Goal: Transaction & Acquisition: Purchase product/service

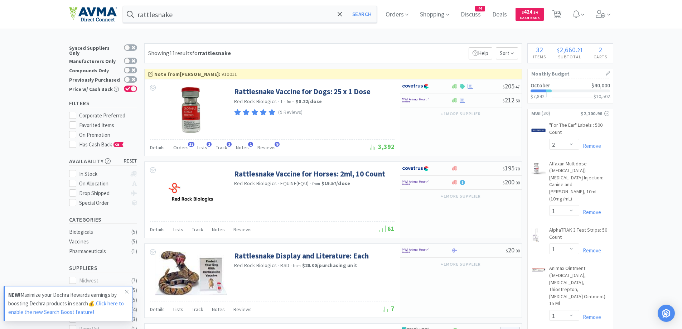
select select "2"
select select "1"
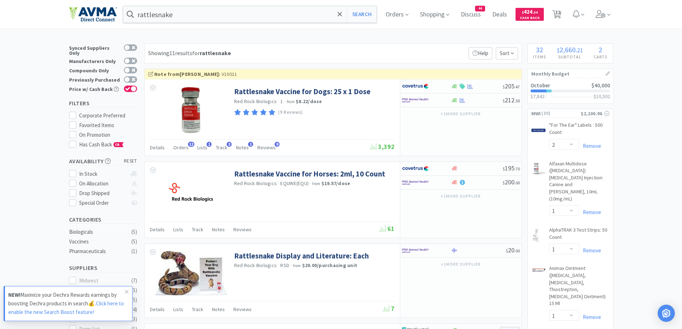
select select "1"
select select "4"
select select "1"
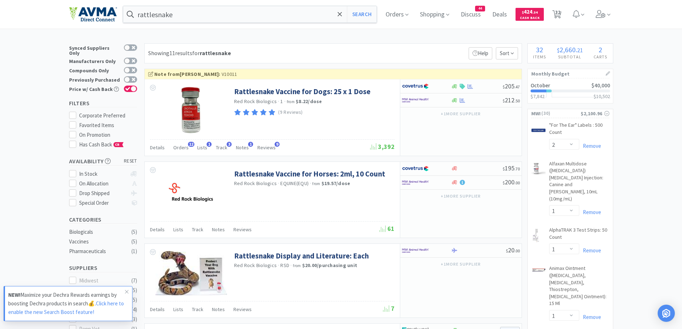
select select "3"
select select "1"
select select "10"
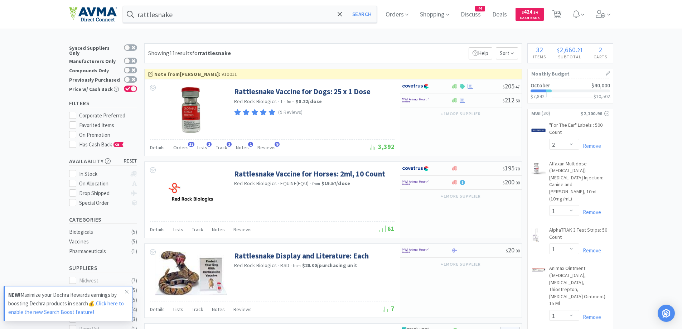
select select "1"
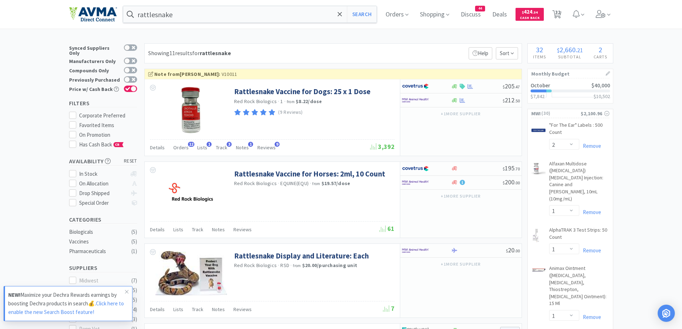
select select "1"
select select "5"
select select "1"
select select "12"
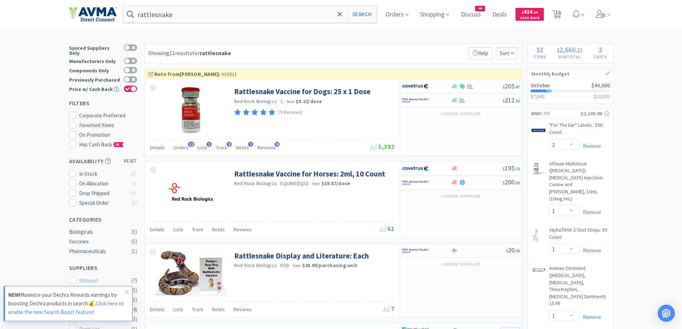
select select "1"
select select "50"
select select "5"
select select "1"
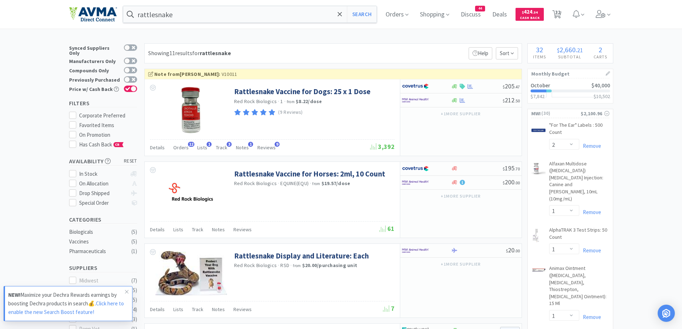
select select "1"
click at [289, 22] on input "rattlesnake" at bounding box center [250, 14] width 254 height 16
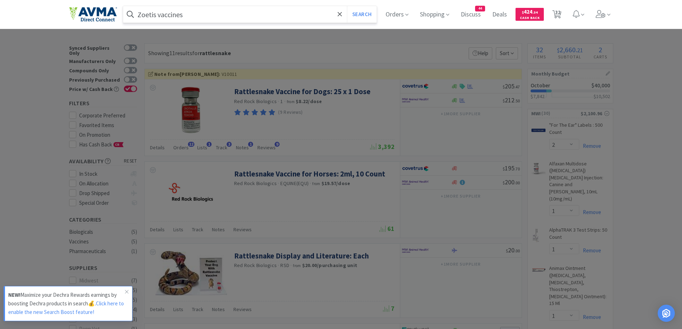
click at [347, 6] on button "Search" at bounding box center [362, 14] width 30 height 16
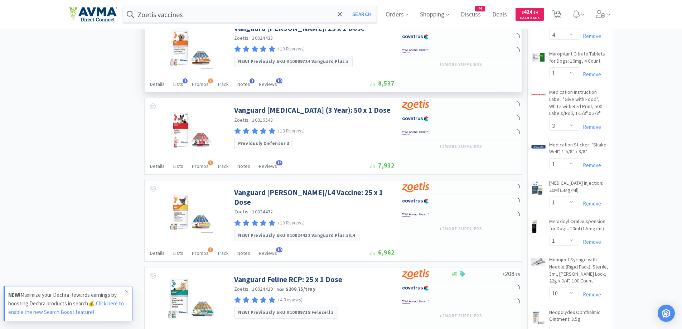
scroll to position [502, 0]
click at [100, 99] on div "× Filter Results Synced Suppliers Only Manufacturers Only Compounds Only Previo…" at bounding box center [341, 278] width 545 height 1473
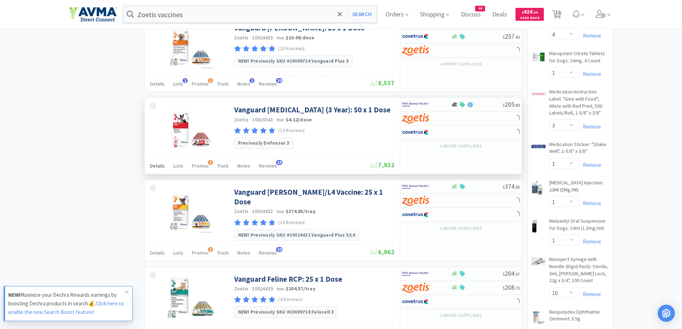
click at [161, 163] on span "Details" at bounding box center [157, 166] width 15 height 6
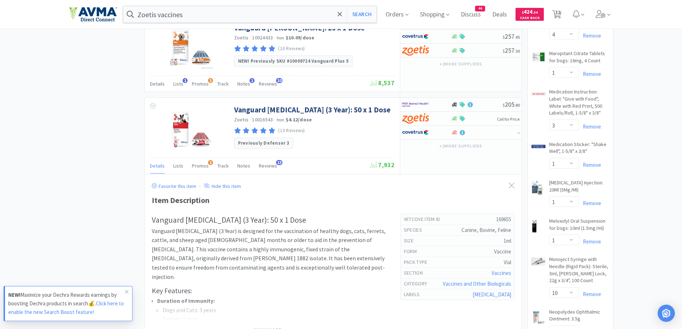
click at [108, 182] on div "× Filter Results Synced Suppliers Only Manufacturers Only Compounds Only Previo…" at bounding box center [341, 332] width 545 height 1581
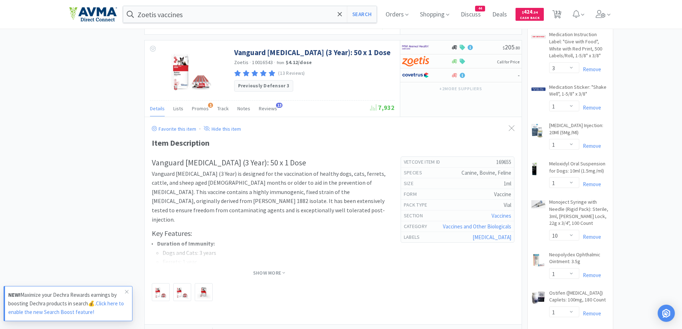
scroll to position [573, 0]
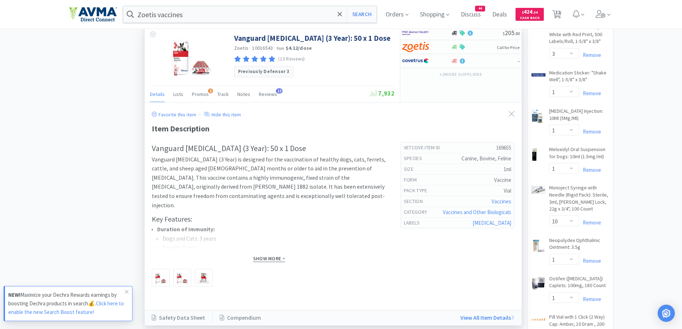
click at [280, 258] on span "Show More" at bounding box center [269, 258] width 32 height 7
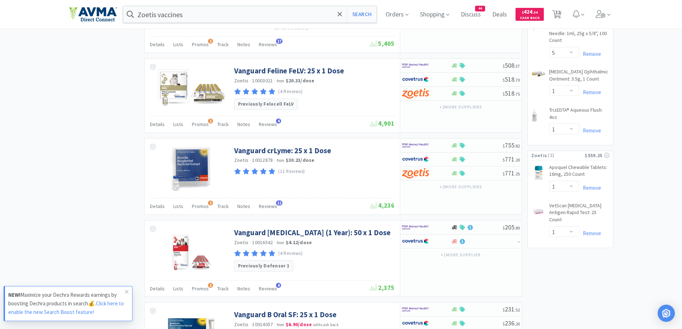
scroll to position [1290, 0]
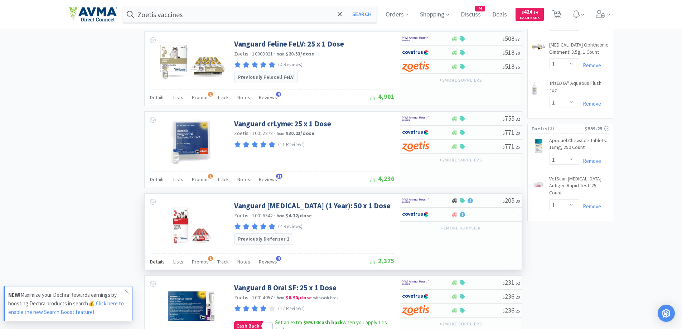
click at [160, 256] on div "Details" at bounding box center [157, 263] width 15 height 14
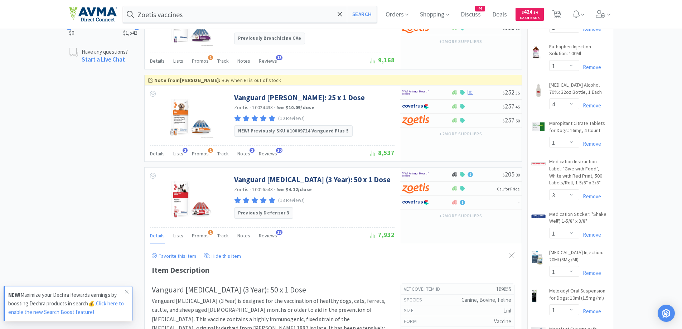
scroll to position [430, 0]
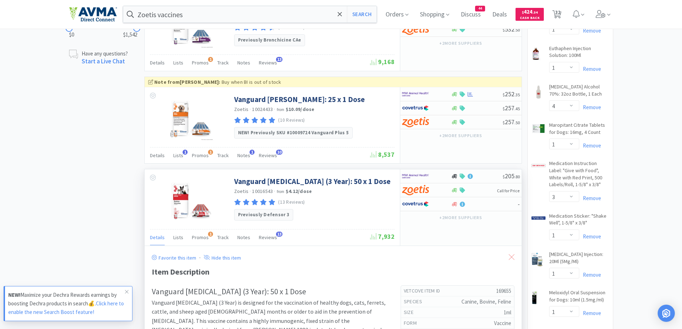
click at [514, 256] on icon at bounding box center [512, 257] width 6 height 6
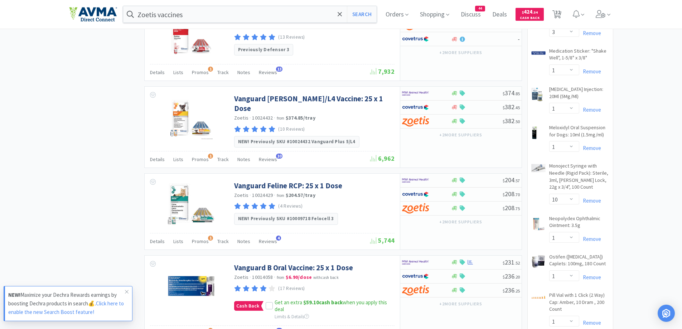
scroll to position [523, 0]
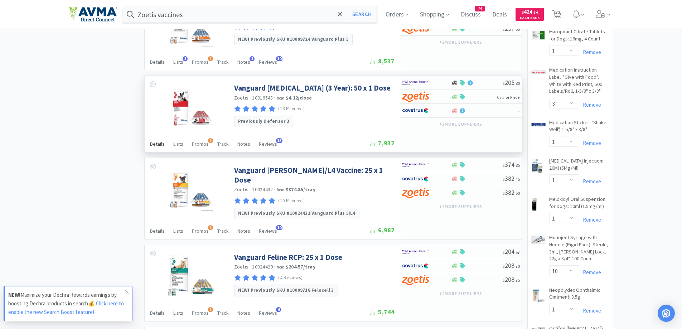
click at [159, 147] on span "Details" at bounding box center [157, 144] width 15 height 6
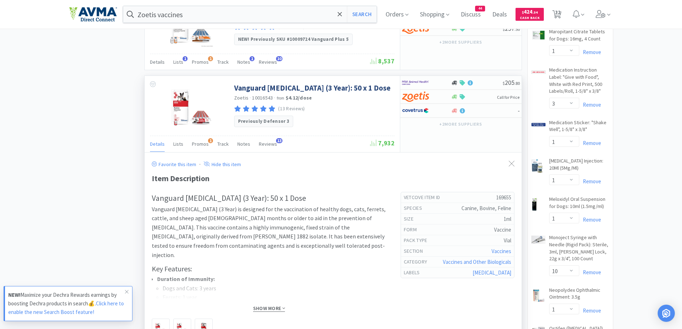
click at [263, 306] on span "Show More" at bounding box center [269, 308] width 32 height 7
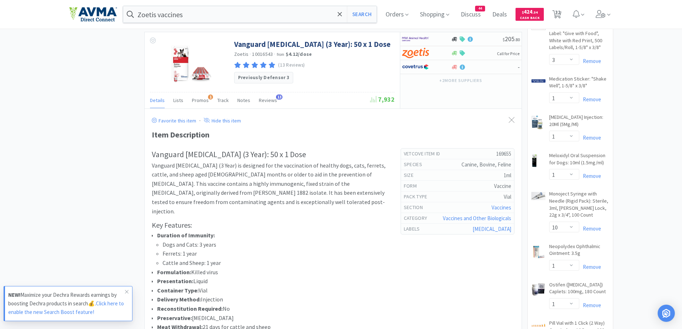
scroll to position [595, 0]
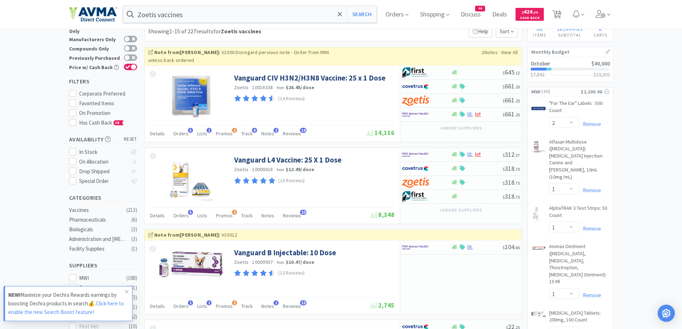
scroll to position [0, 0]
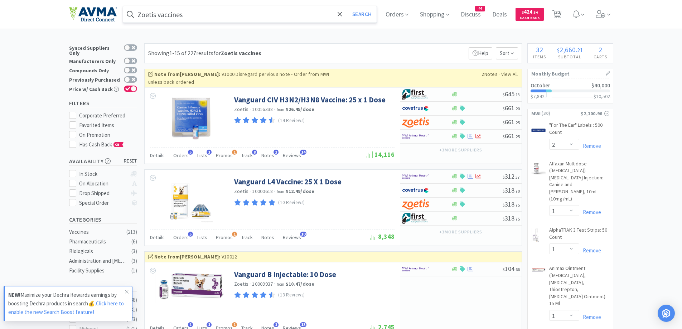
click at [189, 15] on input "Zoetis vaccines" at bounding box center [250, 14] width 254 height 16
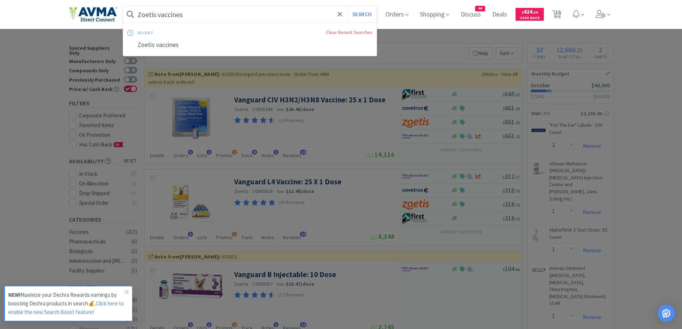
click at [404, 33] on div at bounding box center [341, 164] width 682 height 329
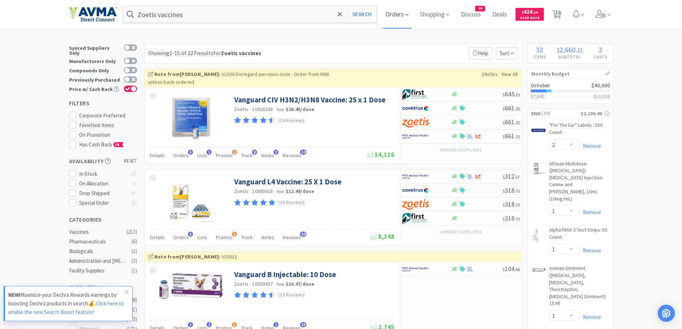
click at [399, 16] on span "Orders" at bounding box center [397, 14] width 29 height 29
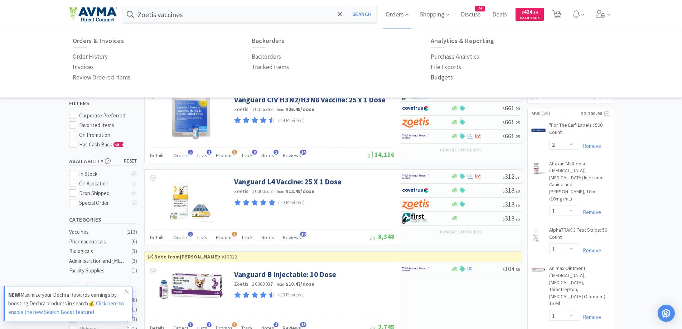
click at [442, 79] on p "Budgets" at bounding box center [442, 78] width 22 height 10
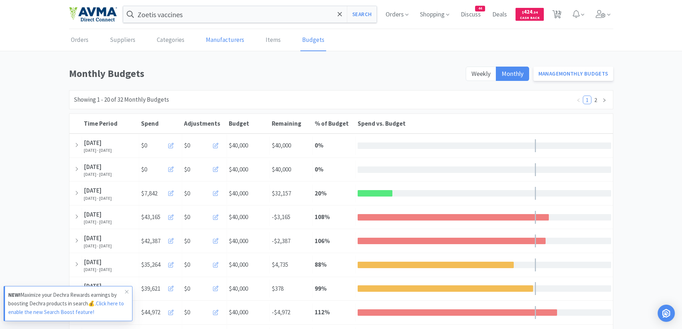
click at [235, 50] on link "Manufacturers" at bounding box center [225, 40] width 42 height 22
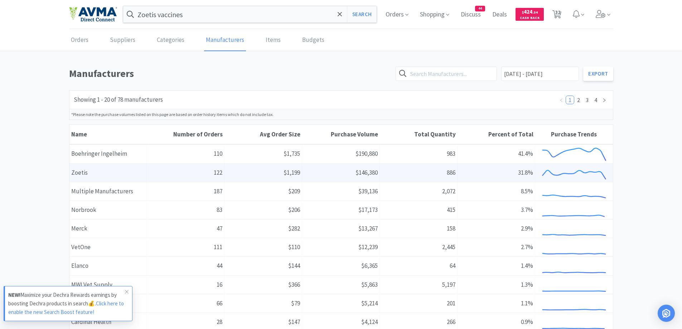
click at [366, 175] on span "$146,380" at bounding box center [367, 173] width 22 height 8
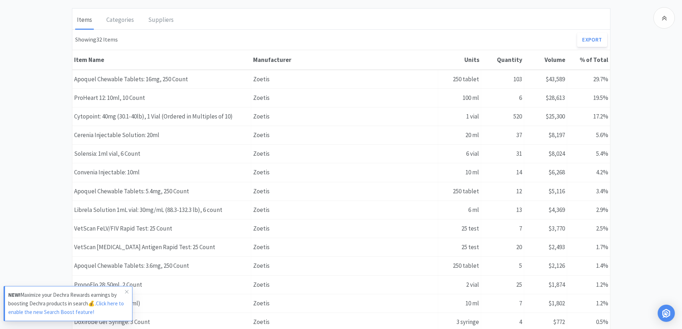
scroll to position [430, 0]
click at [651, 88] on div "Zoetis Manufacturers Zoetis [DATE] - [DATE] Total Purchase Volume $146,380 Tota…" at bounding box center [341, 56] width 682 height 841
click at [653, 119] on div "Zoetis Manufacturers Zoetis [DATE] - [DATE] Total Purchase Volume $146,380 Tota…" at bounding box center [341, 56] width 682 height 841
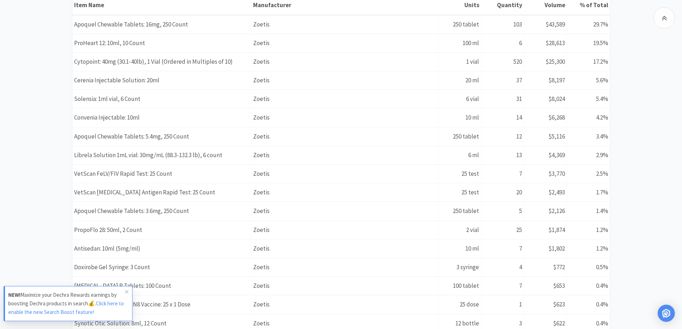
scroll to position [502, 0]
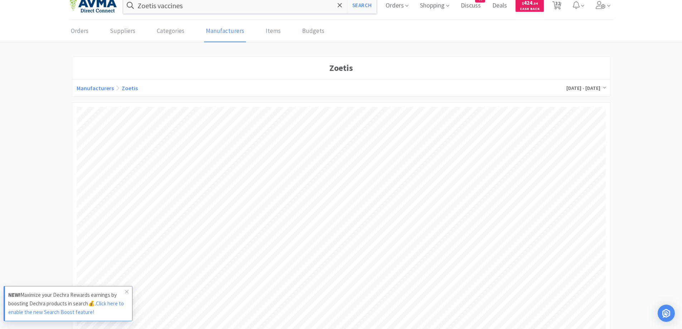
scroll to position [0, 0]
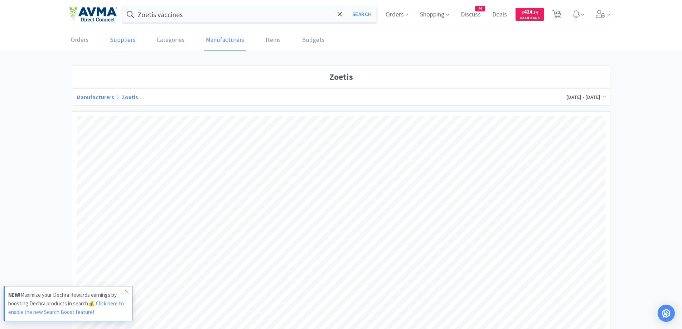
click at [113, 45] on link "Suppliers" at bounding box center [122, 40] width 29 height 22
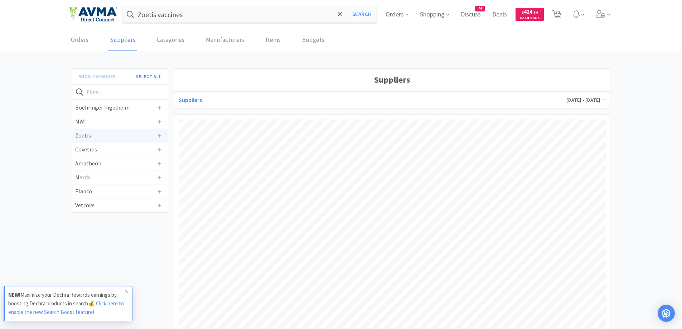
click at [82, 142] on div "Zoetis" at bounding box center [120, 136] width 96 height 14
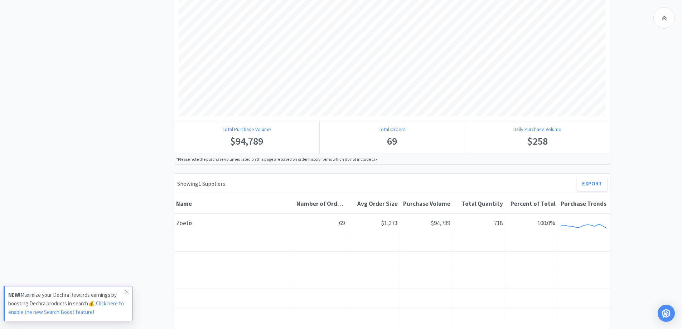
scroll to position [215, 0]
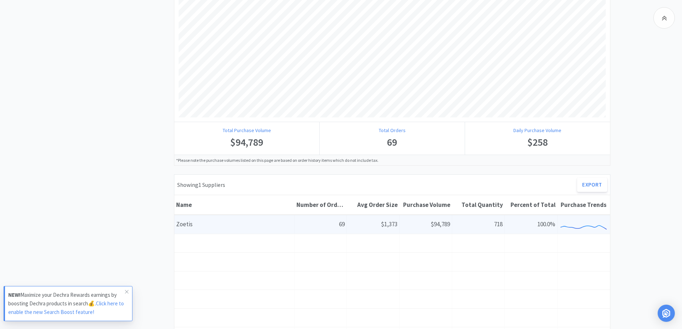
click at [239, 226] on div "Name [PERSON_NAME]" at bounding box center [234, 224] width 120 height 18
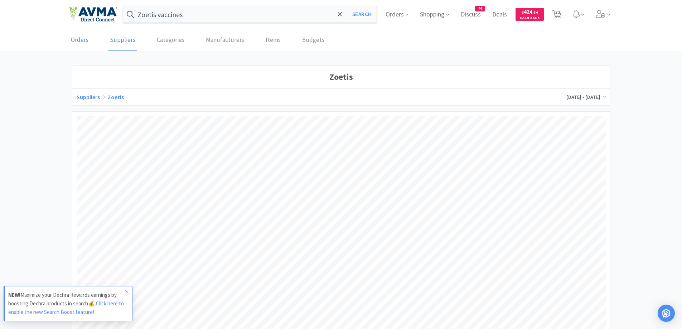
click at [81, 39] on link "Orders" at bounding box center [79, 40] width 21 height 22
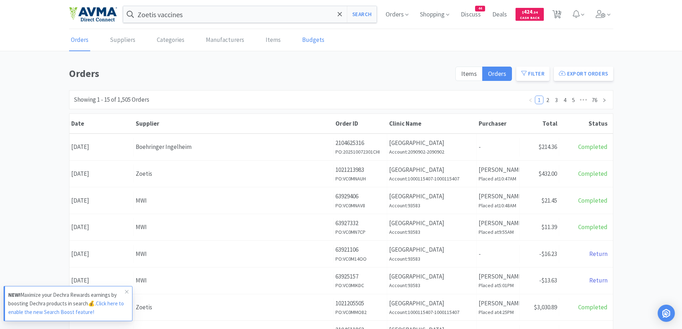
click at [303, 48] on link "Budgets" at bounding box center [314, 40] width 26 height 22
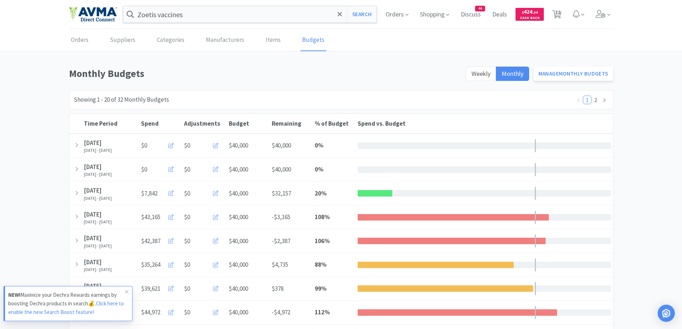
scroll to position [143, 0]
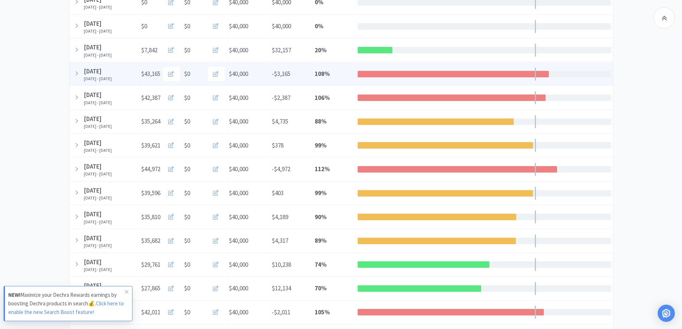
click at [444, 76] on div at bounding box center [454, 74] width 192 height 6
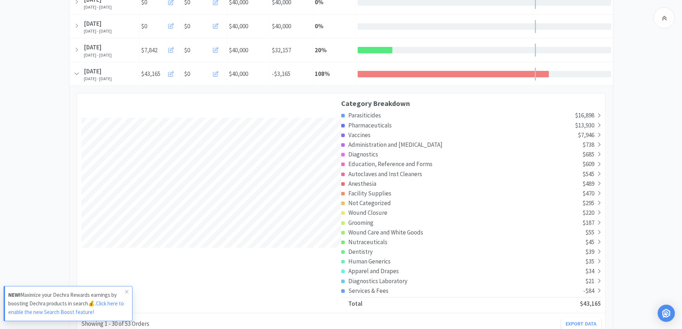
scroll to position [215, 0]
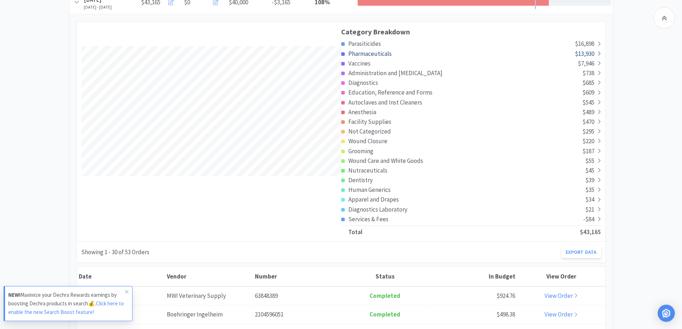
click at [374, 55] on span "Pharmaceuticals" at bounding box center [370, 54] width 43 height 8
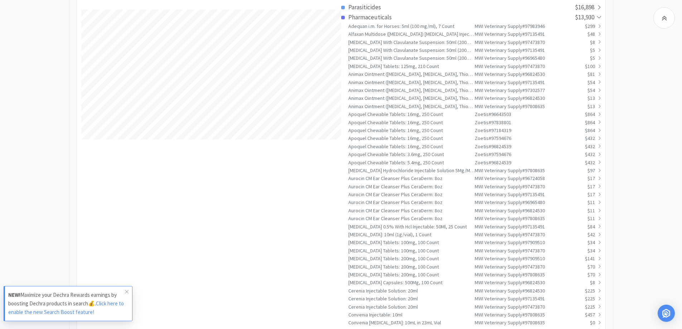
scroll to position [0, 0]
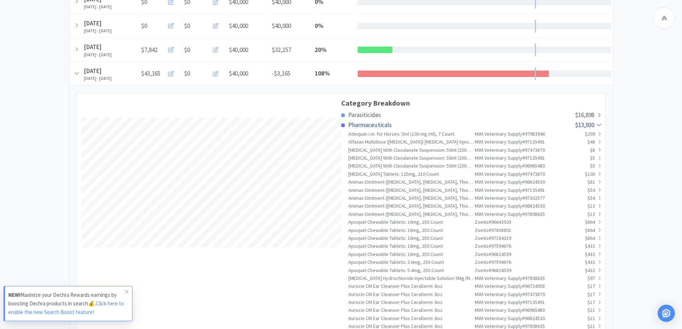
click at [371, 125] on span "Pharmaceuticals" at bounding box center [370, 125] width 43 height 8
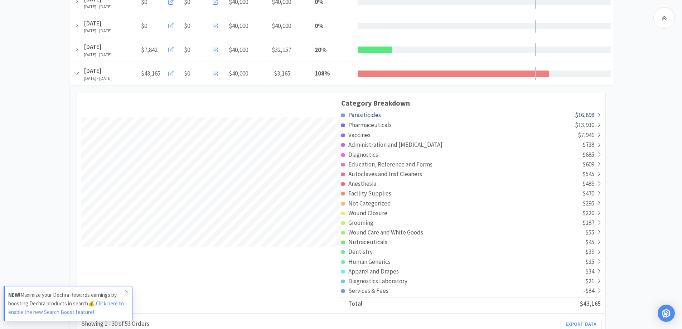
click at [382, 114] on div "Parasiticides" at bounding box center [458, 115] width 234 height 10
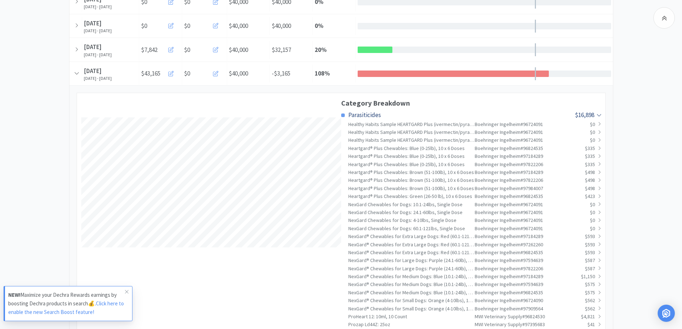
drag, startPoint x: 352, startPoint y: 112, endPoint x: 356, endPoint y: 112, distance: 3.6
click at [353, 112] on span "Parasiticides" at bounding box center [365, 115] width 33 height 8
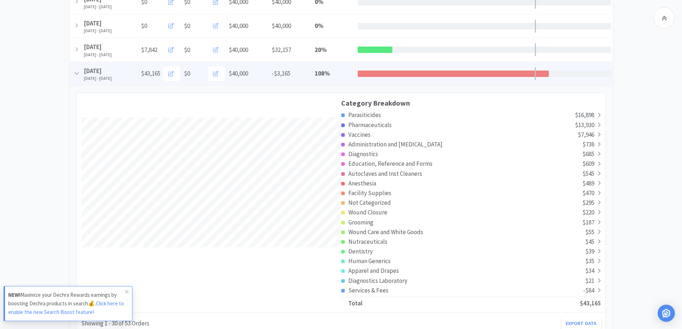
click at [335, 80] on div "% of Budget 108 %" at bounding box center [334, 73] width 43 height 18
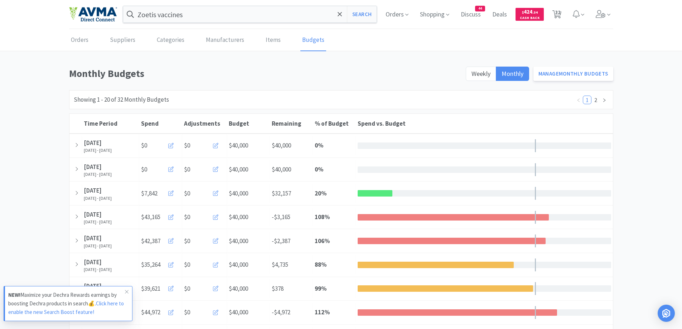
click at [278, 25] on div "Zoetis vaccines Search Orders Shopping Discuss Discuss 44 Deals Deals $ 424 . 3…" at bounding box center [341, 14] width 545 height 29
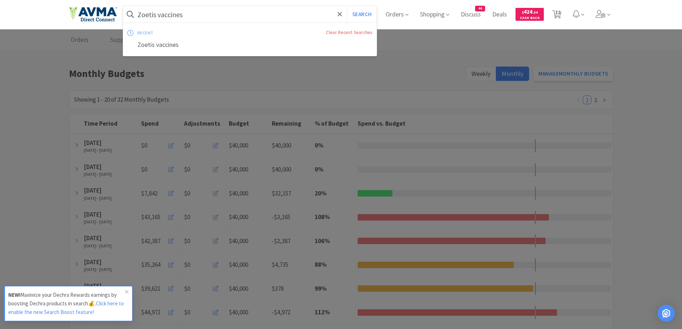
click at [157, 11] on input "Zoetis vaccines" at bounding box center [250, 14] width 254 height 16
click at [154, 14] on input "Zoetis vaccines" at bounding box center [250, 14] width 254 height 16
drag, startPoint x: 188, startPoint y: 9, endPoint x: 154, endPoint y: 25, distance: 38.0
click at [154, 23] on div "Zoetis vaccines Search recent Clear Recent Searches Zoetis vaccines" at bounding box center [250, 14] width 254 height 16
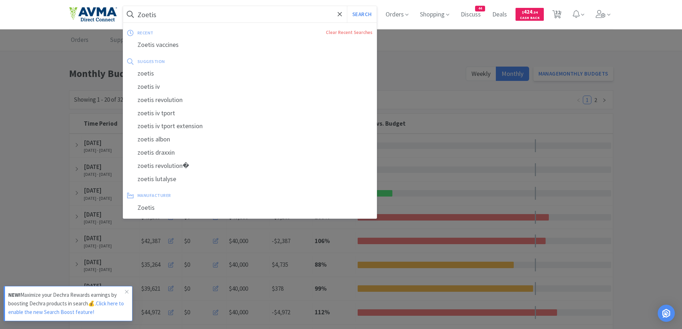
type input "Zoetis"
click at [347, 6] on button "Search" at bounding box center [362, 14] width 30 height 16
select select "2"
select select "1"
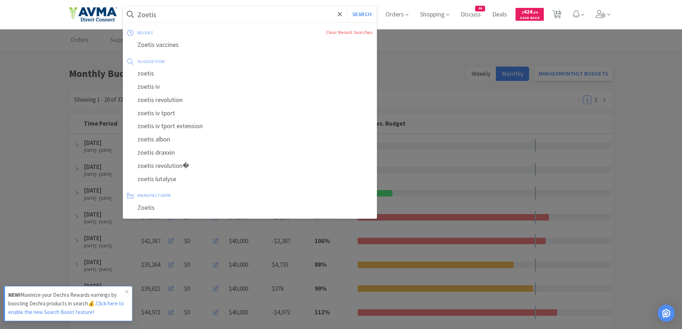
select select "1"
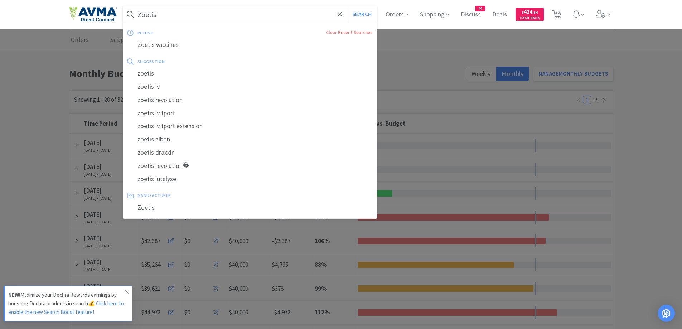
select select "4"
select select "1"
select select "3"
select select "1"
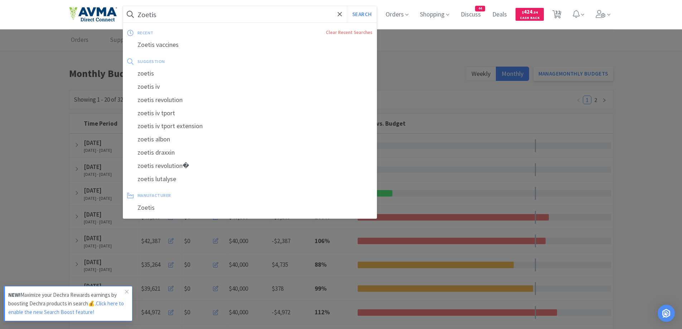
select select "1"
select select "10"
select select "1"
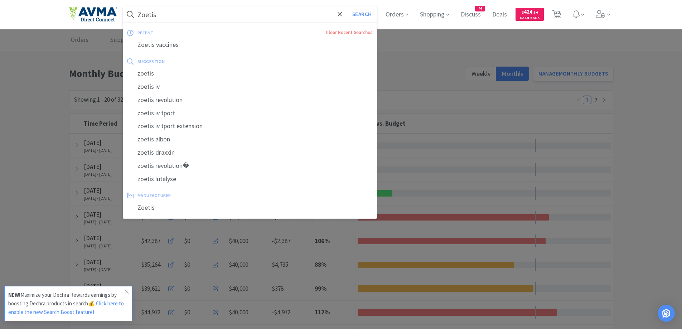
select select "1"
select select "5"
select select "1"
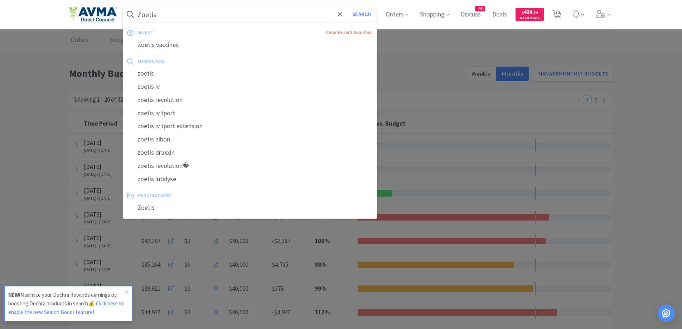
select select "1"
select select "12"
select select "1"
select select "50"
select select "5"
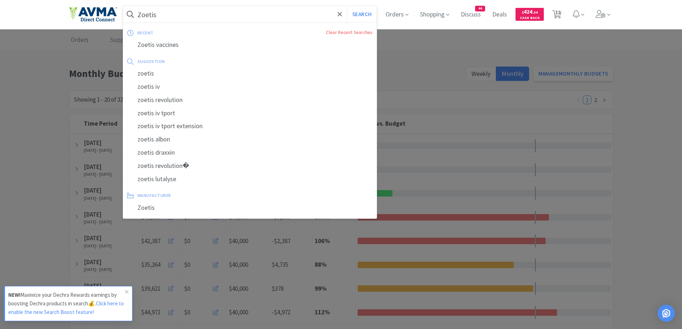
select select "1"
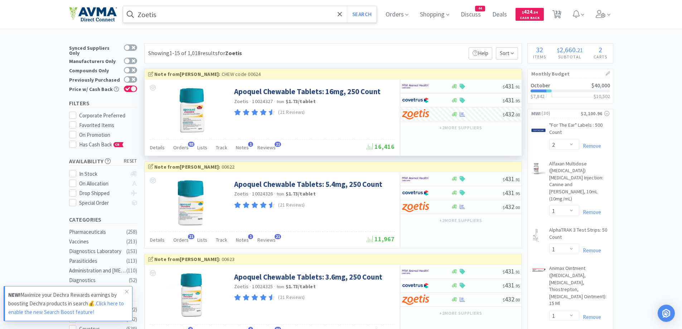
click at [187, 150] on div "Details Orders 93 Lists Track Notes 1 Reviews 21" at bounding box center [258, 149] width 217 height 14
click at [185, 151] on div "Orders 93" at bounding box center [180, 149] width 15 height 14
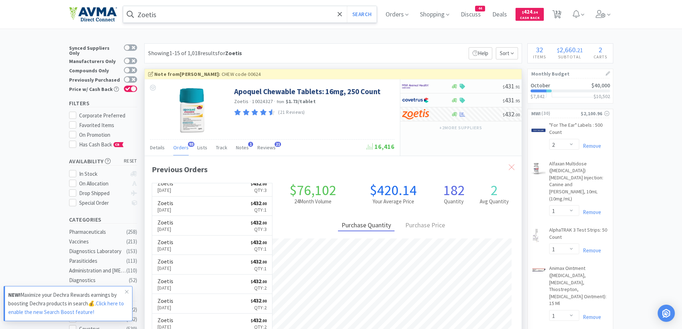
click at [508, 168] on div at bounding box center [511, 167] width 13 height 16
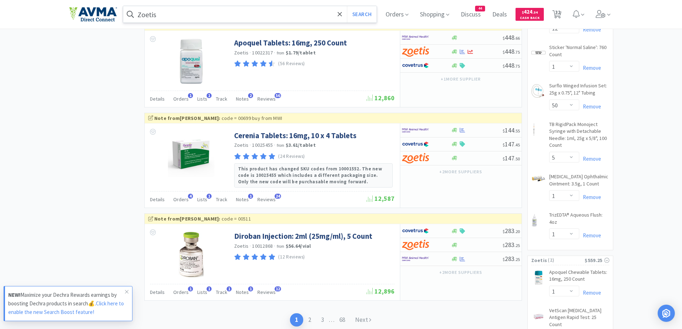
scroll to position [1196, 0]
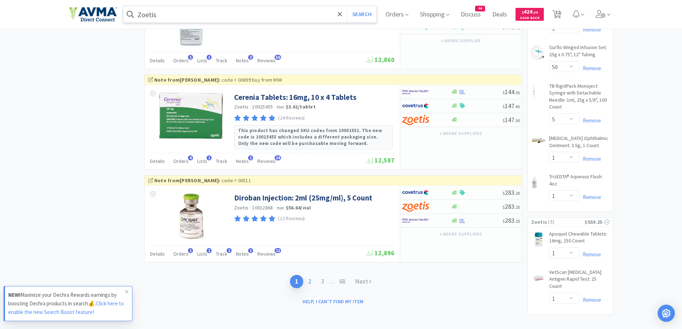
click at [307, 278] on link "2" at bounding box center [309, 281] width 13 height 13
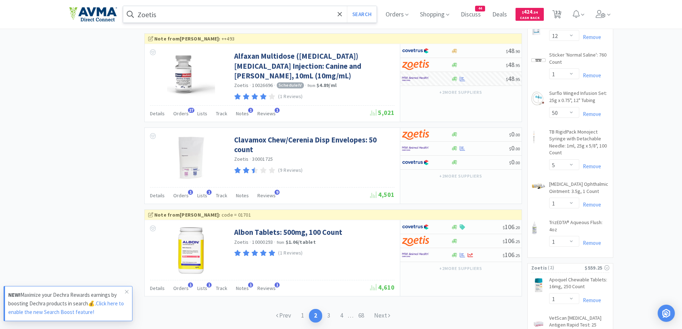
scroll to position [1183, 0]
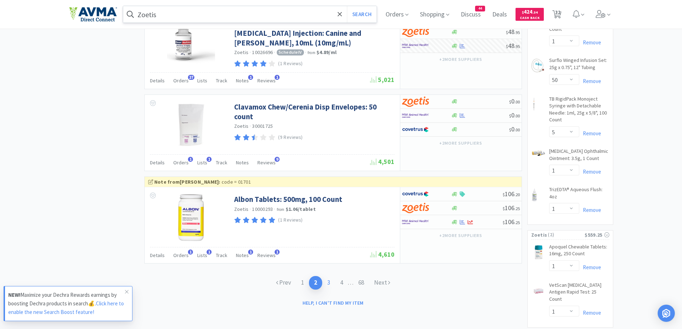
click at [326, 280] on link "3" at bounding box center [328, 282] width 13 height 13
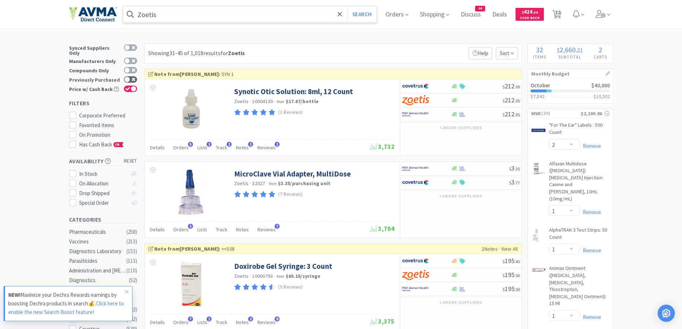
click at [125, 77] on div at bounding box center [127, 80] width 6 height 6
checkbox input "true"
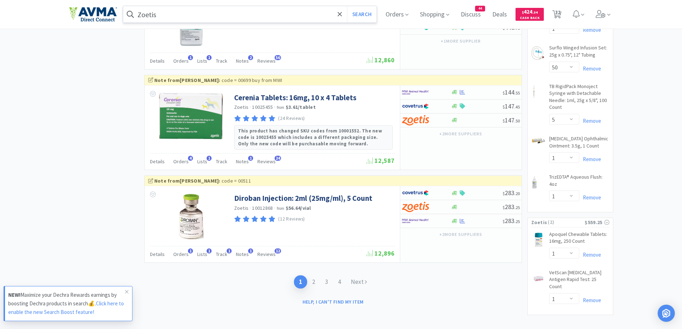
scroll to position [1196, 0]
click at [312, 282] on link "2" at bounding box center [313, 281] width 13 height 13
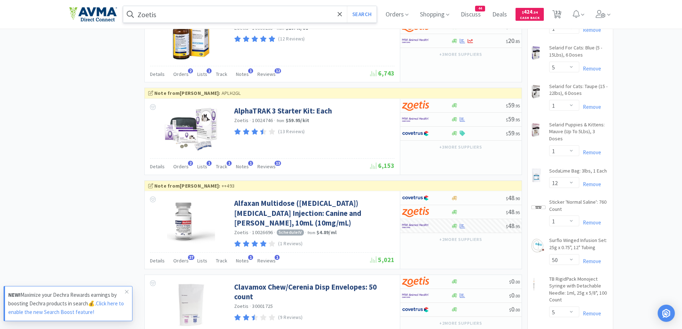
scroll to position [1183, 0]
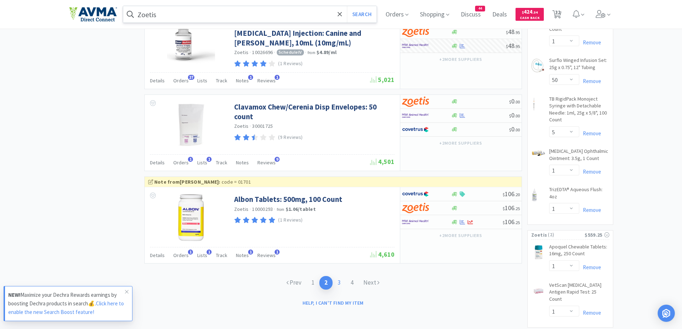
click at [345, 279] on link "3" at bounding box center [339, 282] width 13 height 13
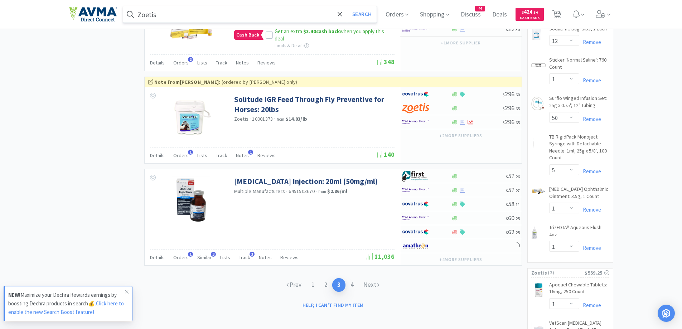
scroll to position [1146, 0]
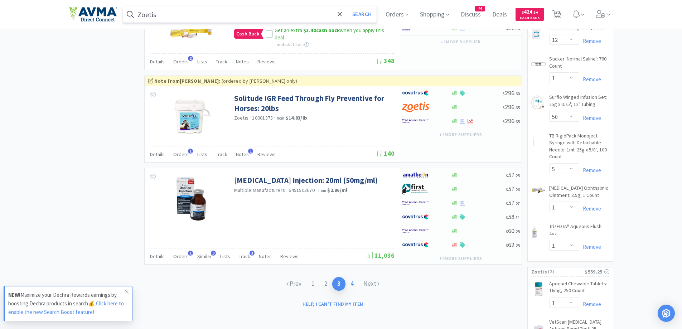
click at [356, 277] on link "4" at bounding box center [352, 283] width 13 height 13
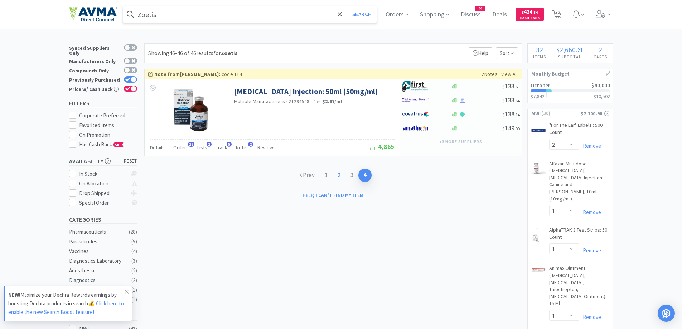
click at [339, 179] on link "2" at bounding box center [339, 175] width 13 height 13
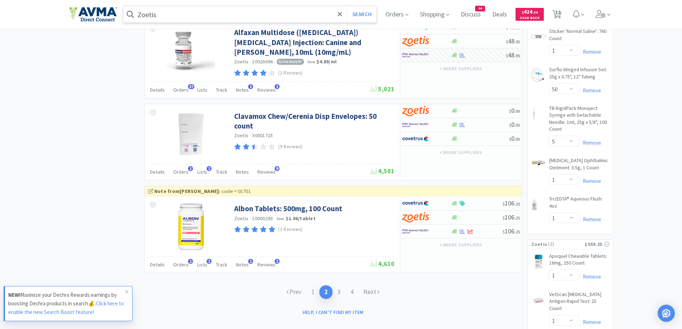
scroll to position [1183, 0]
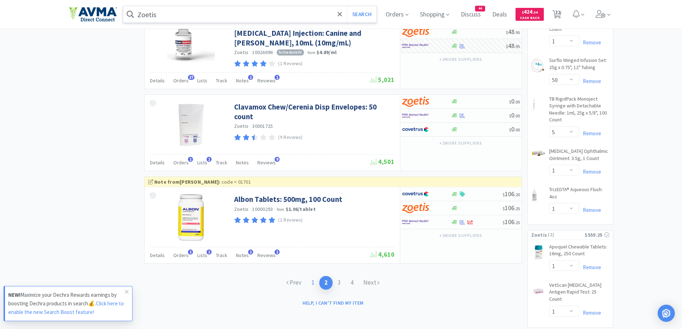
click at [311, 280] on link "1" at bounding box center [313, 282] width 13 height 13
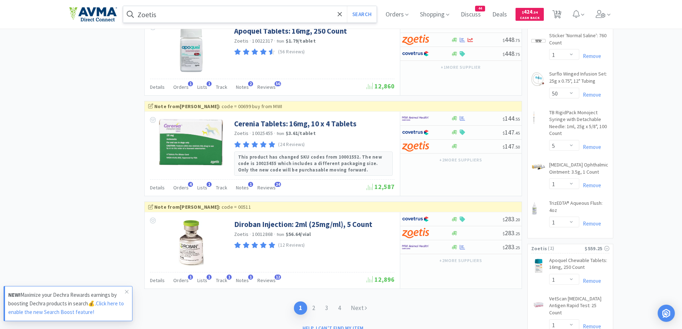
scroll to position [1196, 0]
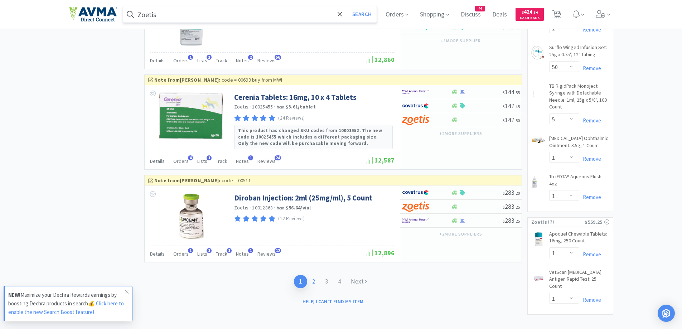
click at [314, 284] on link "2" at bounding box center [313, 281] width 13 height 13
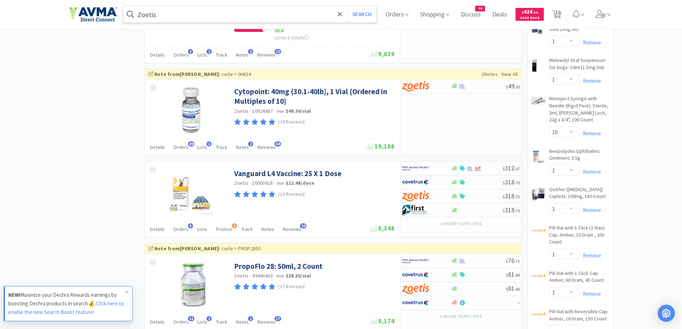
scroll to position [645, 0]
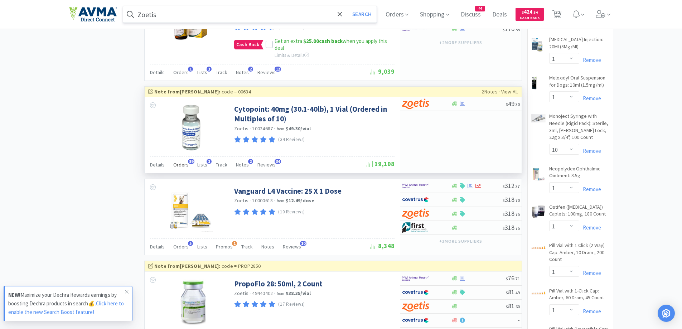
click at [186, 172] on div "Orders 89" at bounding box center [180, 166] width 15 height 14
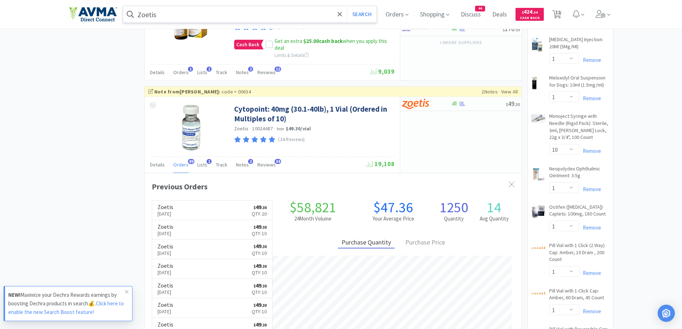
click at [253, 13] on input "Zoetis" at bounding box center [250, 14] width 254 height 16
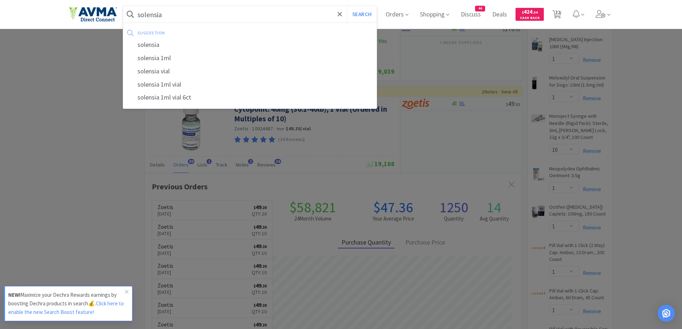
type input "solensia"
click at [347, 6] on button "Search" at bounding box center [362, 14] width 30 height 16
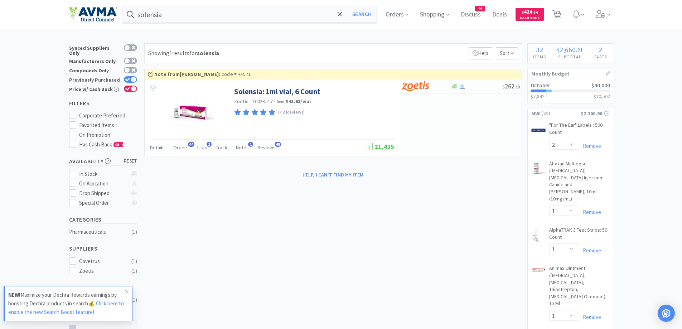
click at [130, 76] on div at bounding box center [130, 79] width 13 height 6
checkbox input "false"
click at [184, 152] on div "Orders 44" at bounding box center [180, 149] width 15 height 14
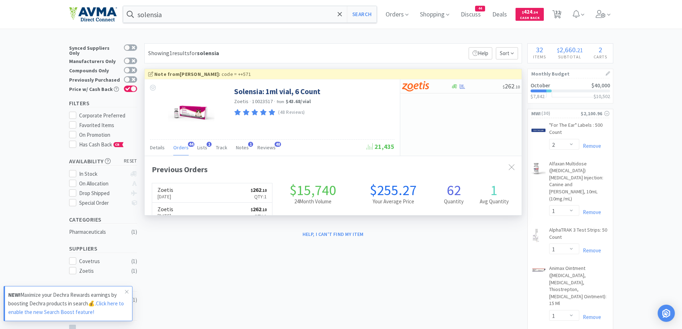
scroll to position [192, 377]
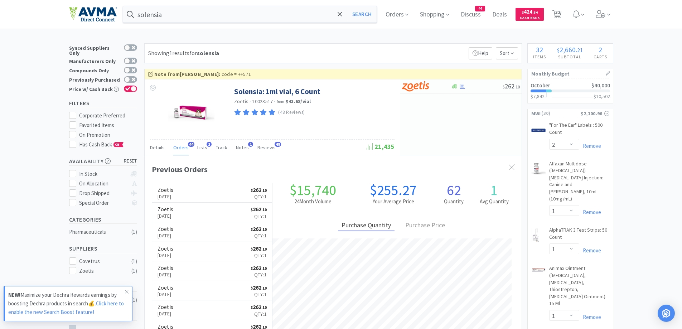
click at [358, 57] on div "Showing 1 results for solensia Filters Help Sort" at bounding box center [333, 53] width 378 height 20
click at [280, 29] on div "solensia Search Orders Shopping Discuss Discuss 44 Deals Deals $ 424 . 34 Cash …" at bounding box center [341, 14] width 682 height 29
click at [341, 16] on icon at bounding box center [340, 14] width 5 height 7
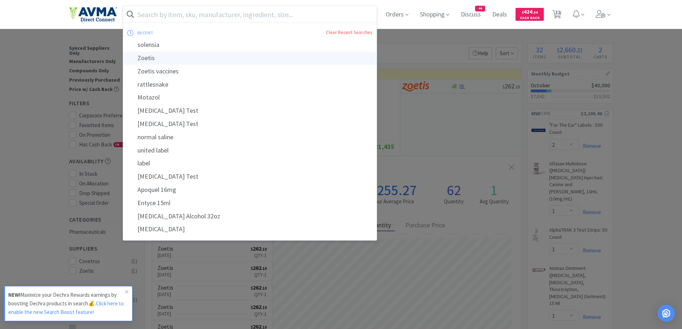
click at [157, 60] on div "Zoetis" at bounding box center [250, 58] width 254 height 13
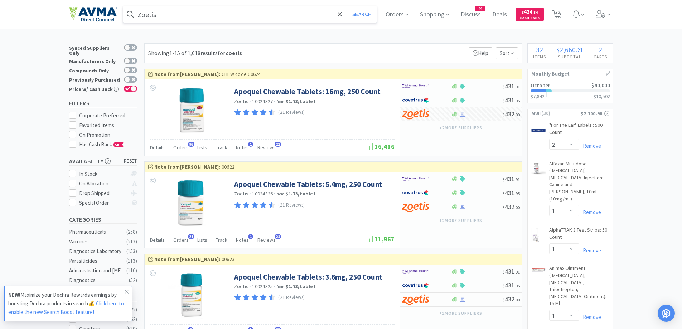
click at [194, 20] on input "Zoetis" at bounding box center [250, 14] width 254 height 16
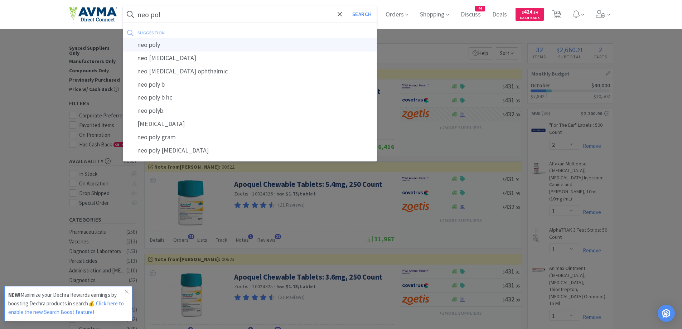
type input "neo poly"
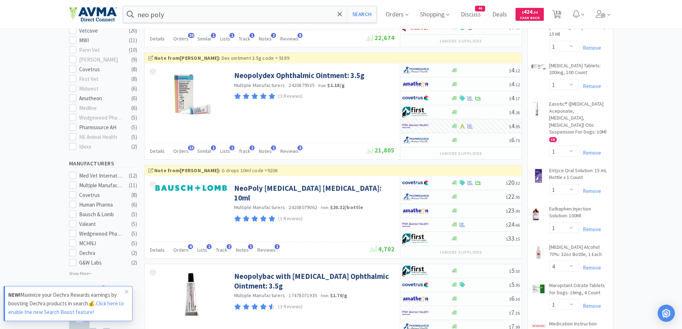
scroll to position [287, 0]
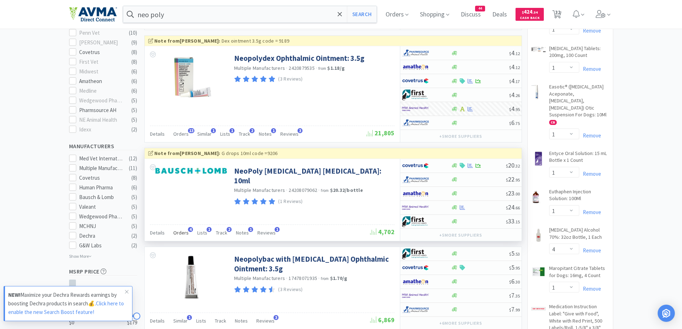
click at [174, 233] on span "Orders" at bounding box center [180, 233] width 15 height 6
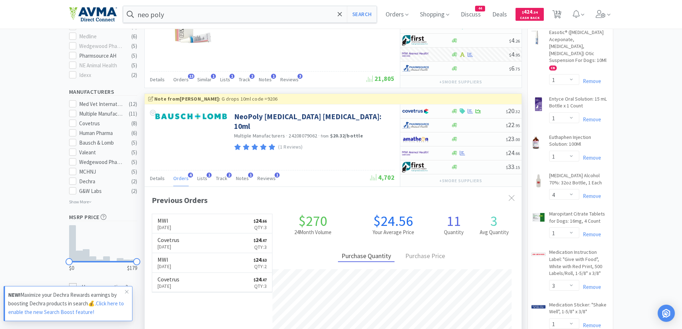
scroll to position [358, 0]
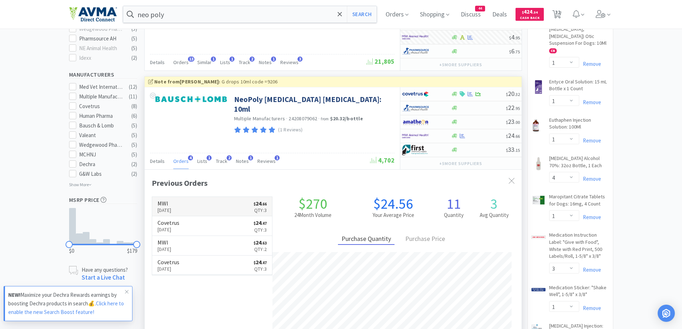
click at [203, 207] on link "MWI [DATE] $ 24 . 66 Qty: 3" at bounding box center [212, 207] width 120 height 20
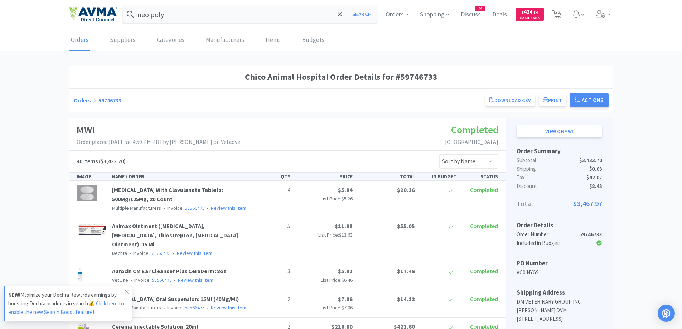
scroll to position [215, 0]
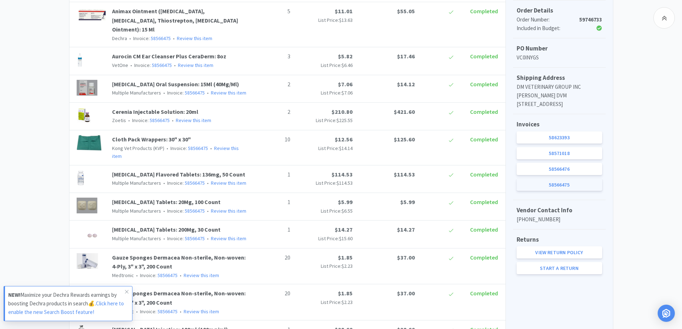
click at [540, 191] on link "58566475" at bounding box center [560, 185] width 86 height 12
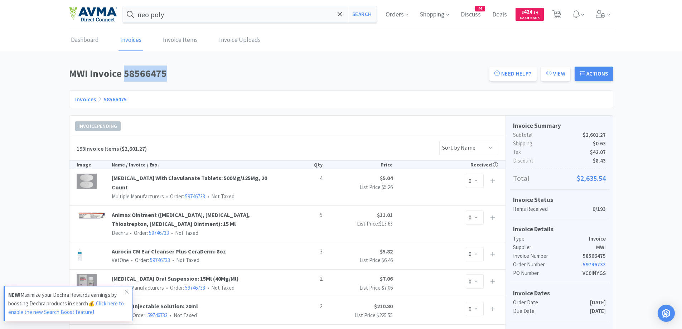
drag, startPoint x: 126, startPoint y: 72, endPoint x: 170, endPoint y: 73, distance: 44.1
click at [170, 73] on h1 "MWI Invoice 58566475" at bounding box center [277, 74] width 416 height 16
copy h1 "58566475"
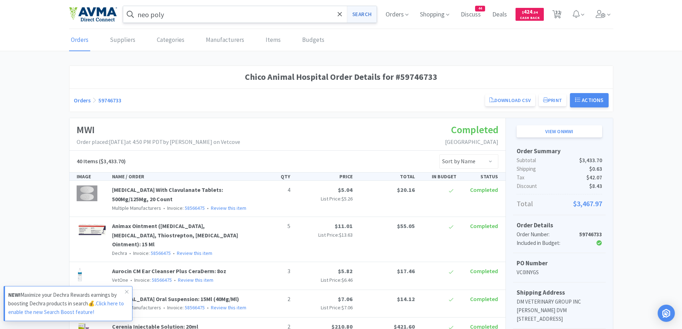
click at [369, 13] on button "Search" at bounding box center [362, 14] width 30 height 16
select select "2"
select select "1"
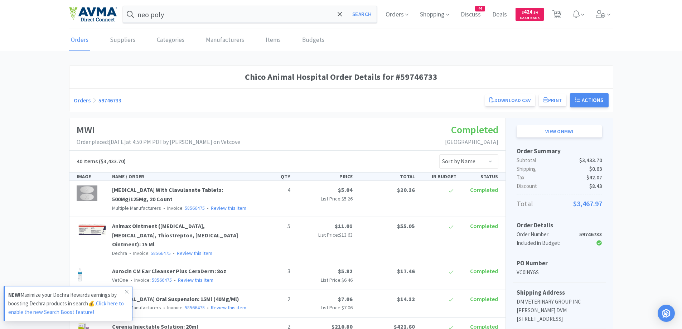
select select "1"
select select "4"
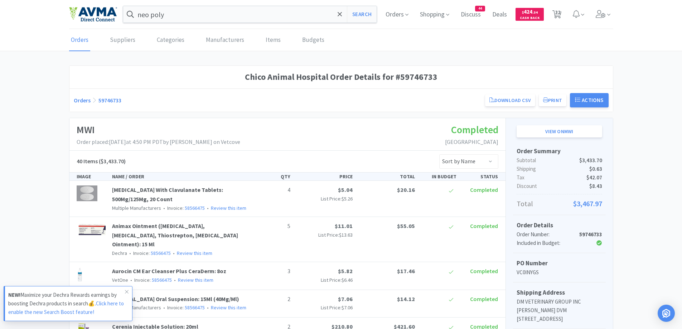
select select "1"
select select "3"
select select "1"
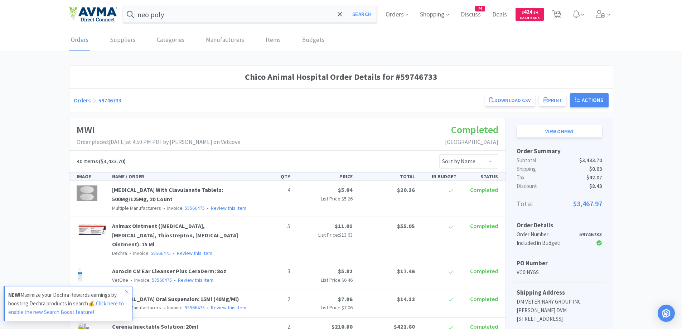
select select "10"
select select "1"
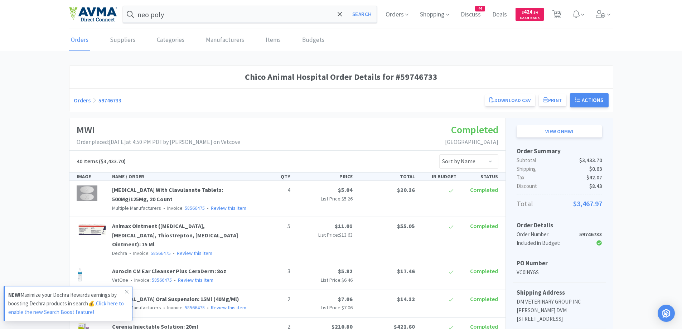
select select "1"
select select "5"
select select "1"
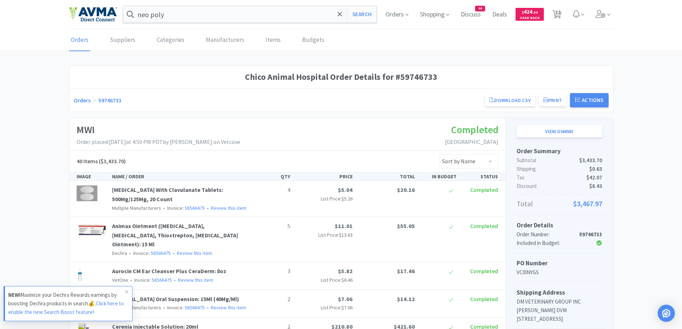
select select "12"
select select "1"
select select "50"
select select "5"
select select "1"
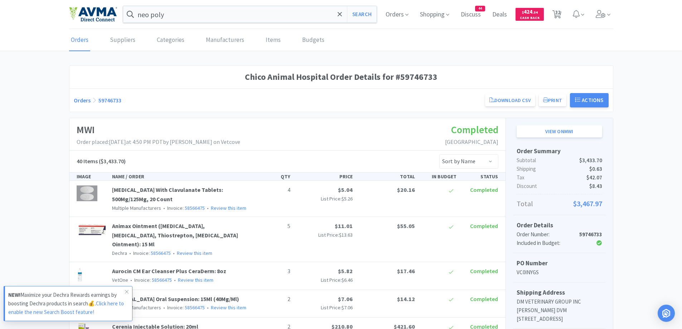
select select "1"
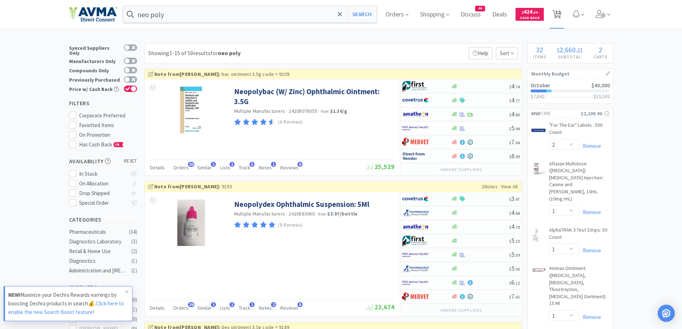
click at [561, 15] on span "32" at bounding box center [558, 12] width 5 height 29
select select "1"
select select "2"
select select "1"
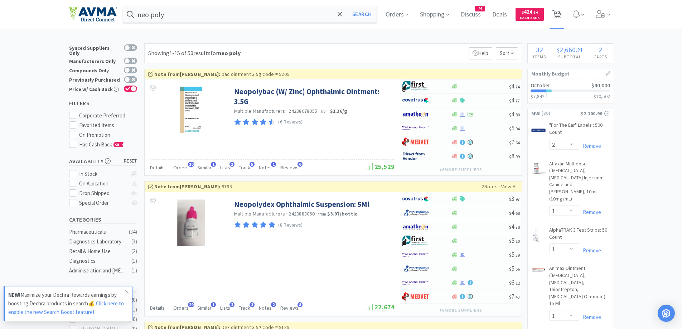
select select "1"
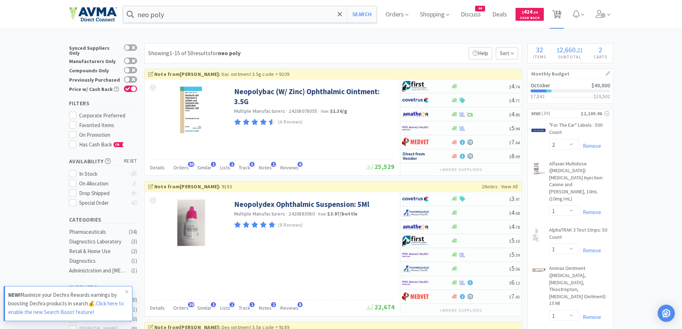
select select "1"
select select "4"
select select "1"
select select "3"
select select "1"
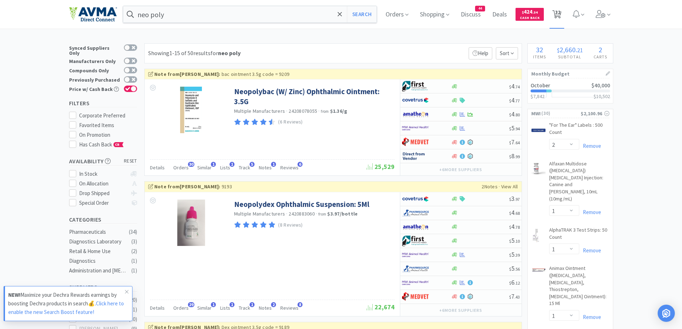
select select "1"
select select "10"
select select "1"
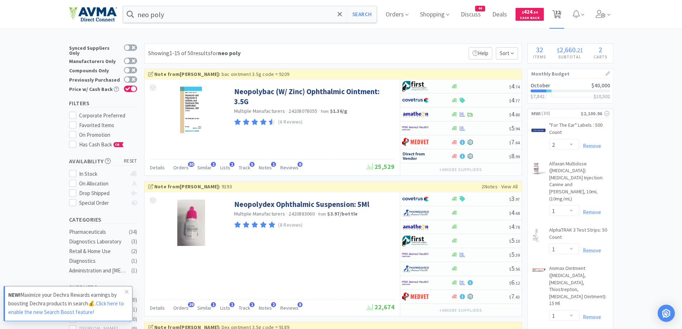
select select "1"
select select "5"
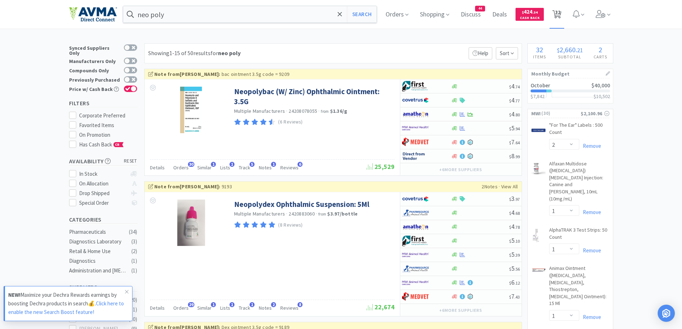
select select "1"
select select "12"
select select "1"
select select "50"
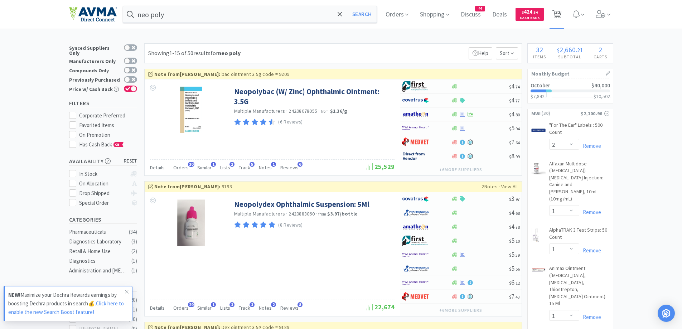
select select "5"
select select "1"
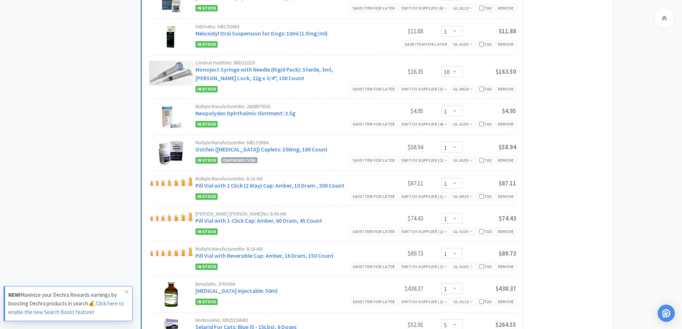
scroll to position [1003, 0]
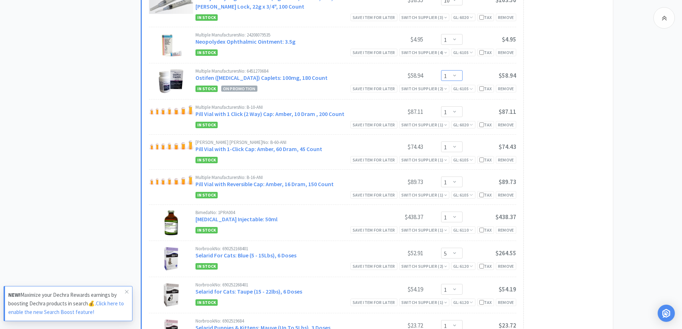
click at [459, 72] on select "Enter Quantity 1 2 3 4 5 6 7 8 9 10 11 12 13 14 15 16 17 18 19 20 Enter Quantity" at bounding box center [451, 75] width 21 height 11
click at [441, 70] on select "Enter Quantity 1 2 3 4 5 6 7 8 9 10 11 12 13 14 15 16 17 18 19 20 Enter Quantity" at bounding box center [451, 75] width 21 height 11
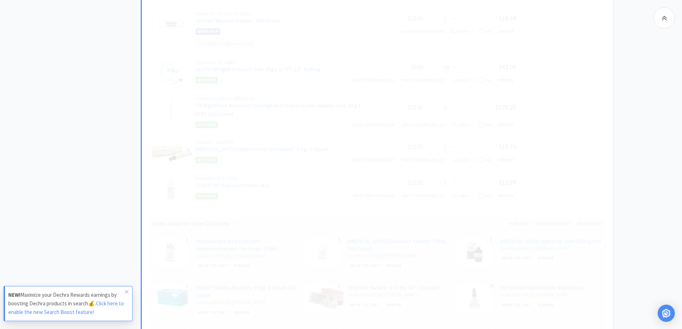
scroll to position [1505, 0]
select select "2"
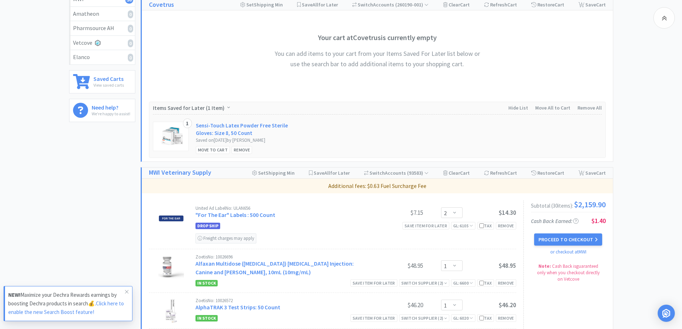
scroll to position [0, 0]
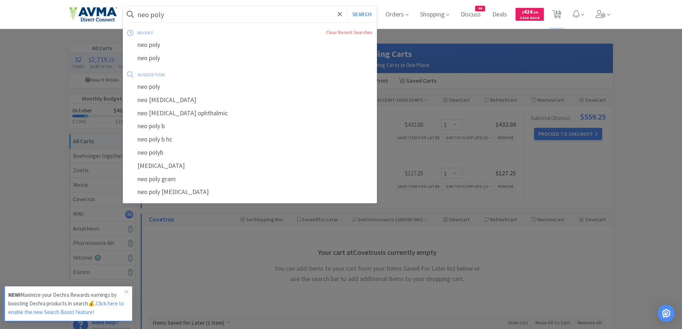
click at [225, 14] on input "neo poly" at bounding box center [250, 14] width 254 height 16
paste input "[MEDICAL_DATA] 75mg"
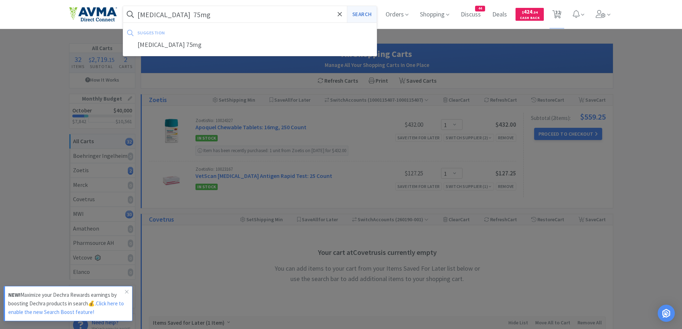
type input "[MEDICAL_DATA] 75mg"
click at [369, 8] on button "Search" at bounding box center [362, 14] width 30 height 16
select select "2"
select select "1"
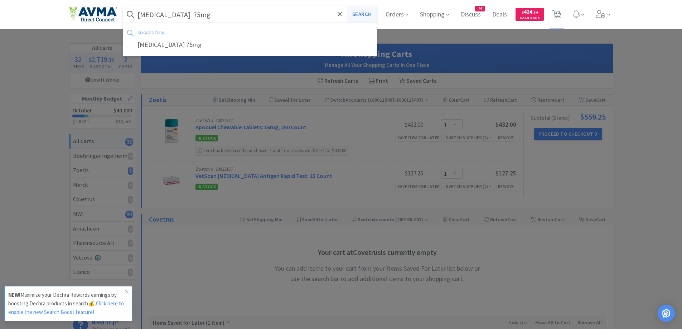
select select "1"
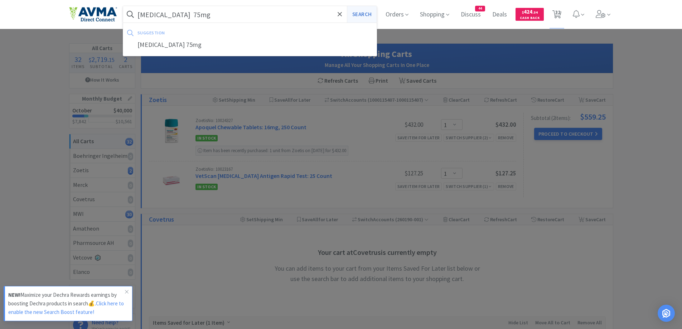
select select "4"
select select "1"
select select "3"
select select "1"
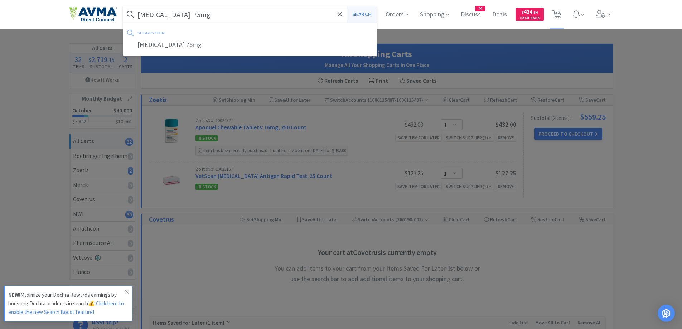
select select "1"
select select "10"
select select "1"
select select "2"
select select "1"
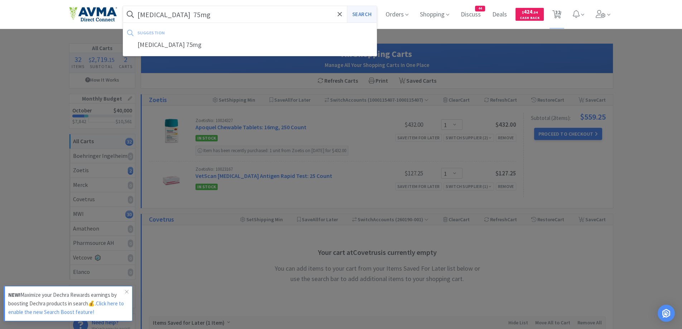
select select "1"
select select "5"
select select "1"
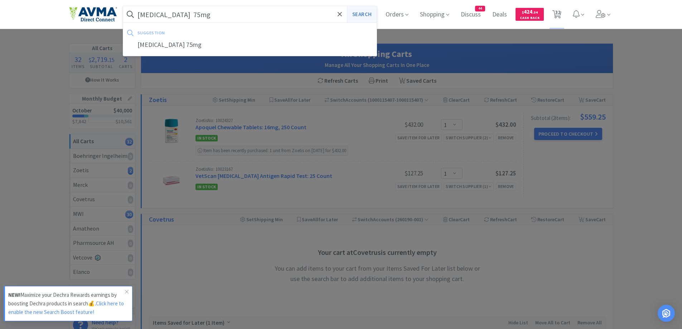
select select "1"
select select "12"
select select "1"
select select "50"
select select "5"
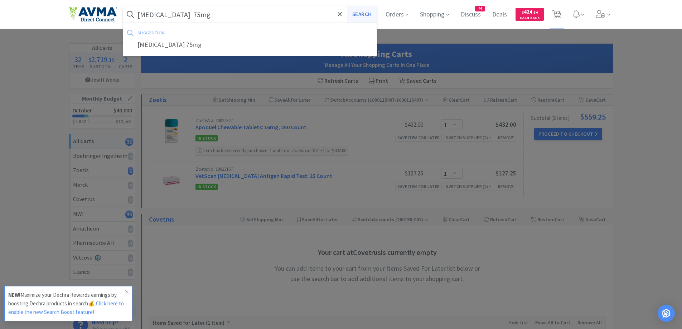
select select "1"
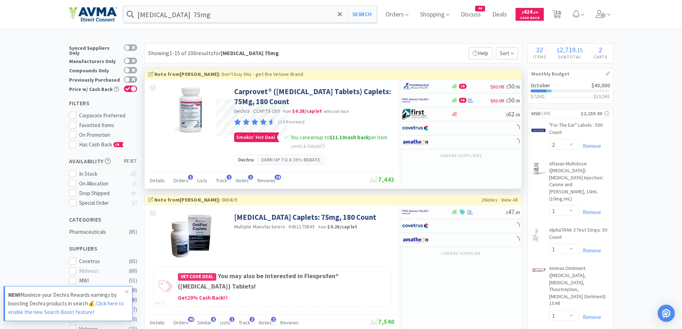
scroll to position [72, 0]
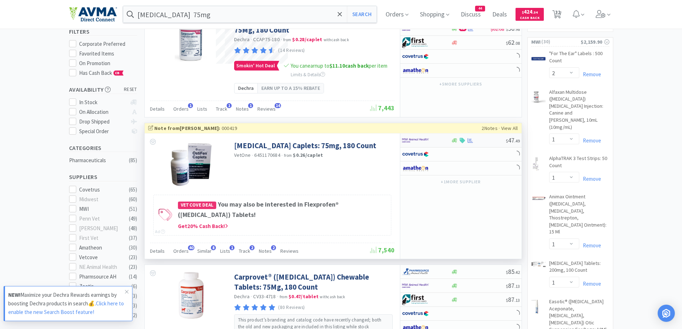
click at [450, 140] on div at bounding box center [426, 140] width 49 height 12
select select "1"
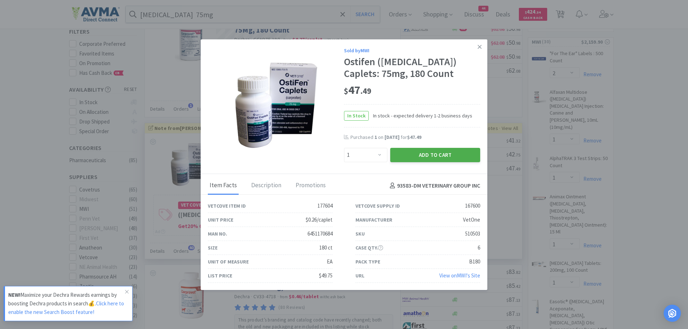
click at [432, 152] on button "Add to Cart" at bounding box center [435, 155] width 90 height 14
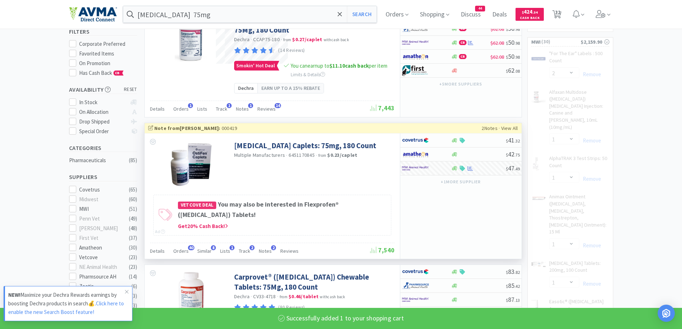
select select "1"
select select "5"
select select "1"
select select "12"
select select "5"
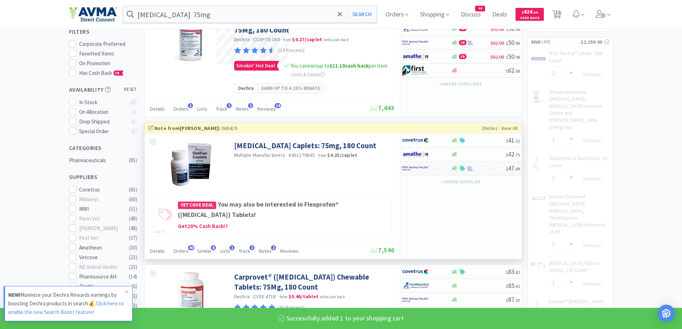
select select "1"
select select "50"
select select "1"
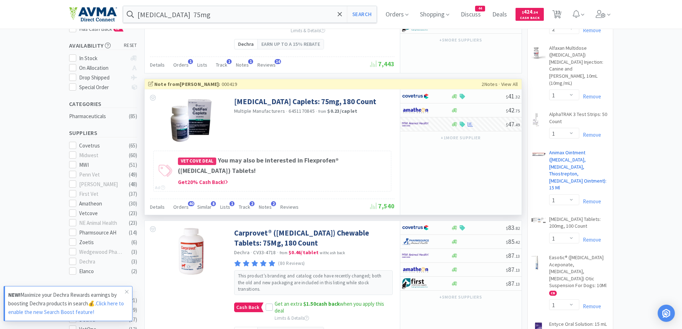
scroll to position [143, 0]
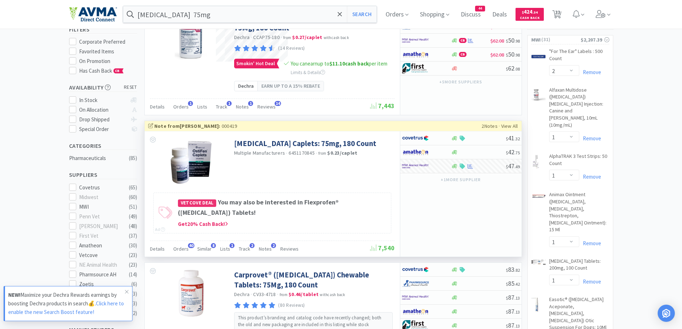
scroll to position [72, 0]
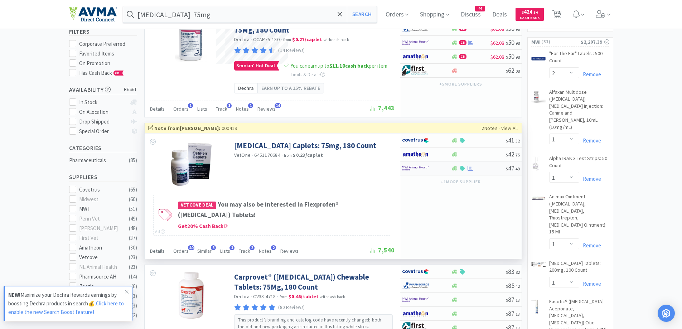
click at [445, 169] on div at bounding box center [426, 168] width 49 height 12
select select "1"
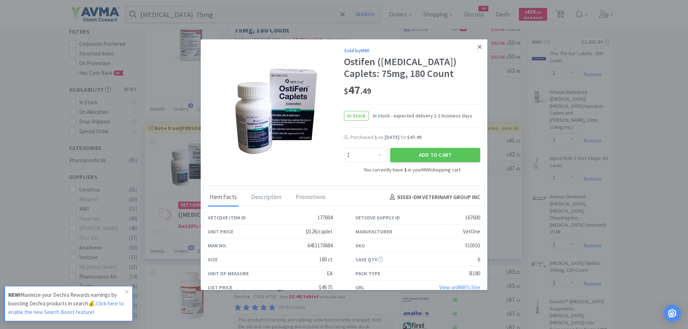
click at [478, 49] on icon at bounding box center [480, 47] width 4 height 6
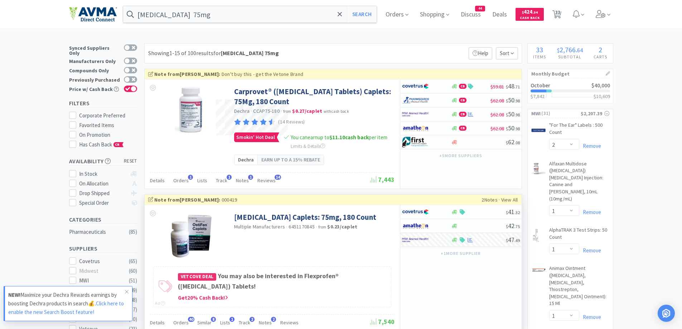
click at [371, 46] on div "Showing 1-15 of 100 results for [MEDICAL_DATA] 75mg Filters Help Sort" at bounding box center [333, 53] width 378 height 20
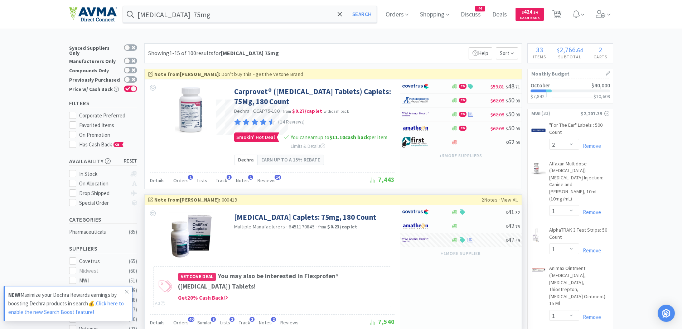
click at [371, 46] on div "Showing 1-15 of 100 results for [MEDICAL_DATA] 75mg Filters Help Sort" at bounding box center [333, 53] width 378 height 20
click at [481, 12] on span "Discuss" at bounding box center [471, 14] width 26 height 29
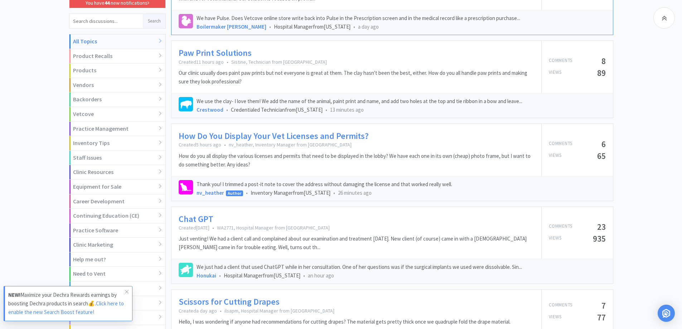
scroll to position [143, 0]
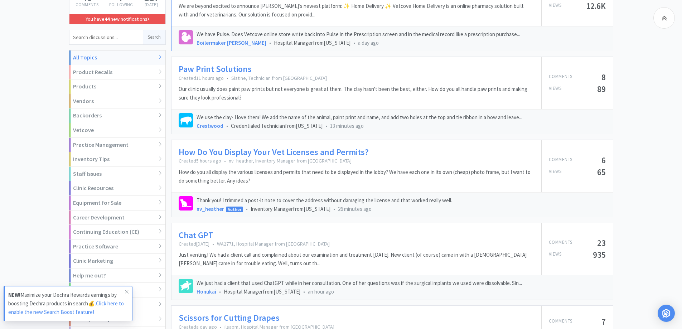
click at [308, 154] on link "How Do You Display Your Vet Licenses and Permits?" at bounding box center [274, 152] width 190 height 10
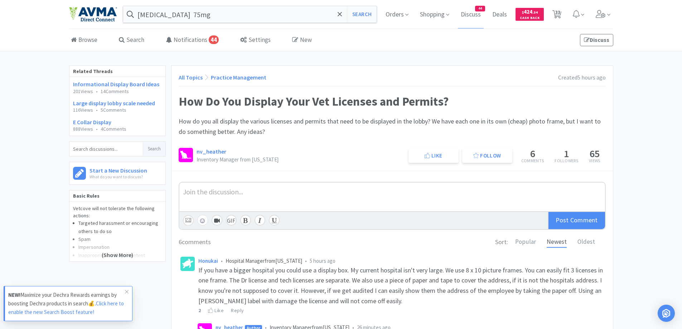
click at [199, 76] on link "All Topics" at bounding box center [191, 77] width 24 height 7
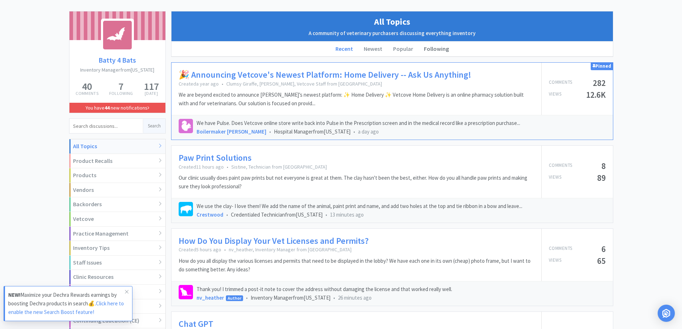
scroll to position [72, 0]
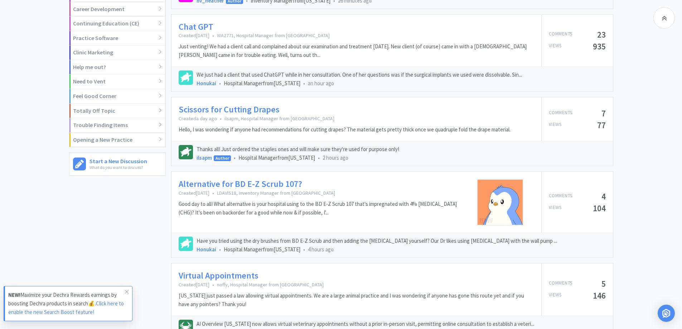
scroll to position [358, 0]
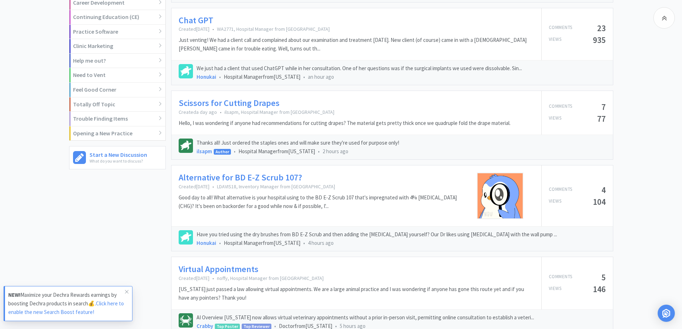
click at [277, 176] on link "Alternative for BD E-Z Scrub 107?" at bounding box center [241, 178] width 124 height 10
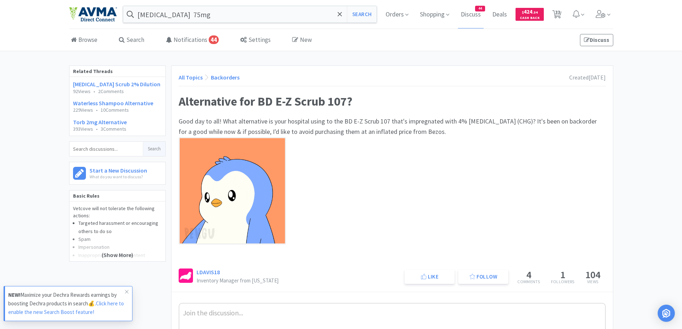
click at [565, 151] on div "Good day to all! What alternative is your hospital using to the BD E-Z Scrub 10…" at bounding box center [392, 187] width 427 height 142
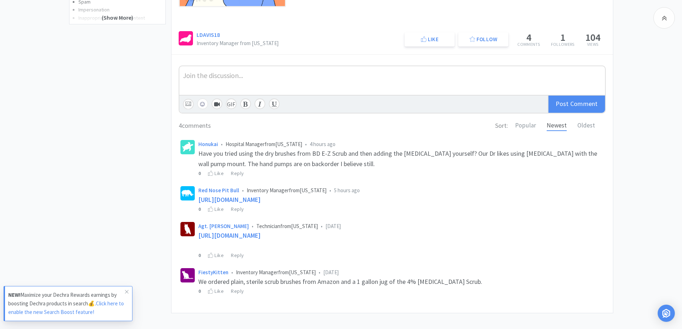
scroll to position [256, 0]
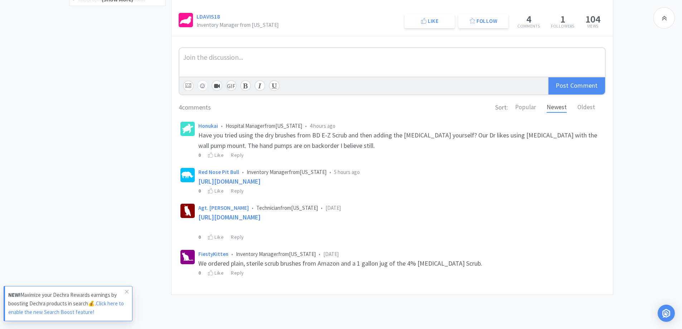
click at [610, 153] on div "Join the discussion... ☺ Add Video GIF Post Comment 4 comments Sort: Popular Ne…" at bounding box center [393, 165] width 442 height 259
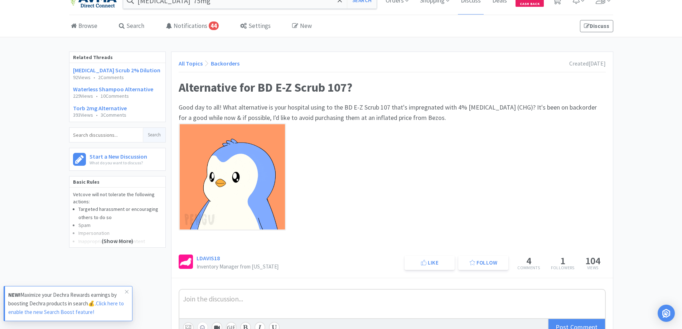
scroll to position [0, 0]
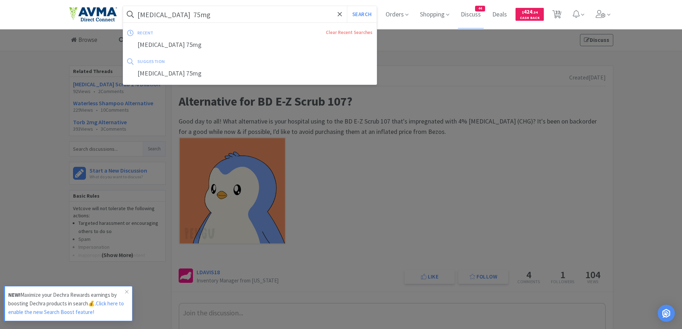
click at [260, 15] on input "[MEDICAL_DATA] 75mg" at bounding box center [250, 14] width 254 height 16
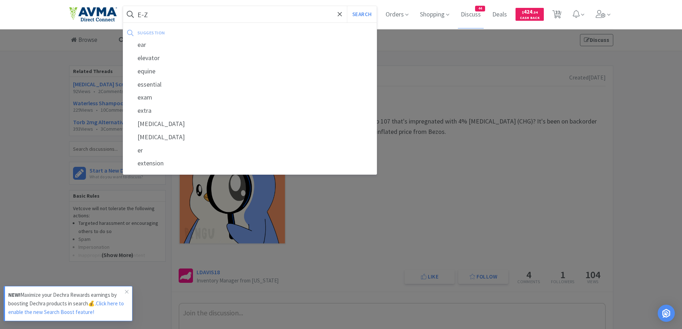
type input "E-Z"
click at [347, 6] on button "Search" at bounding box center [362, 14] width 30 height 16
select select "2"
select select "1"
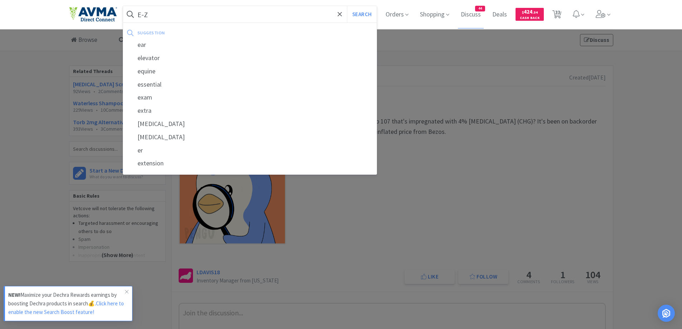
select select "1"
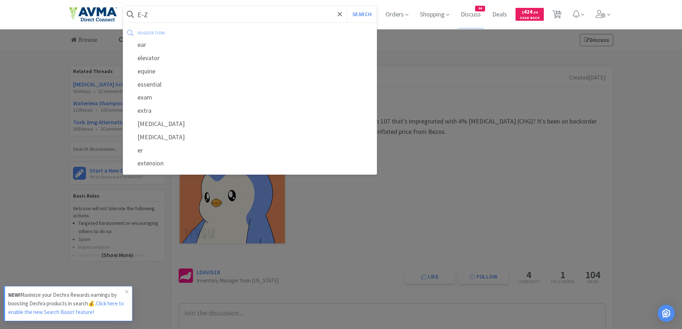
select select "1"
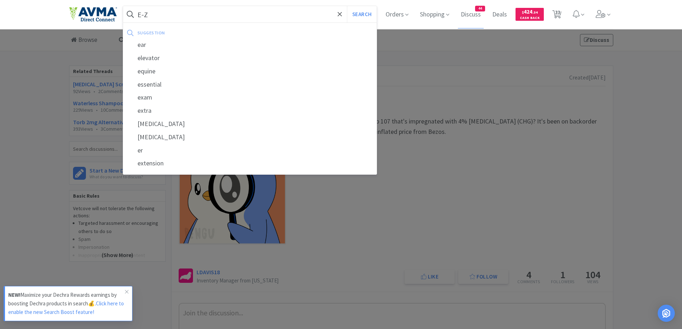
select select "1"
select select "4"
select select "1"
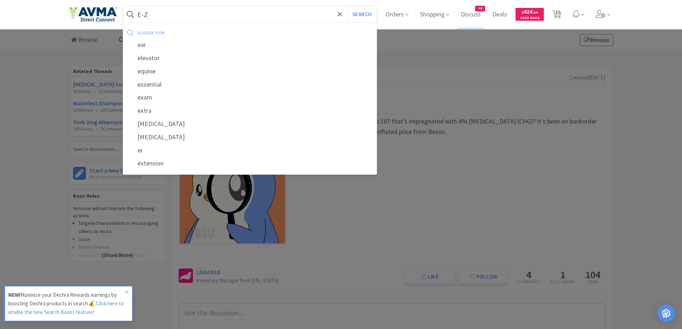
select select "3"
select select "1"
select select "10"
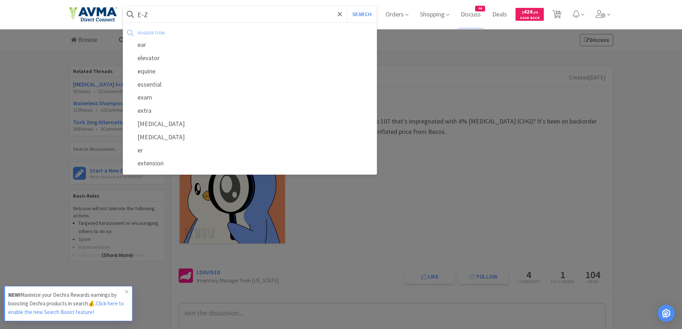
select select "1"
select select "2"
select select "1"
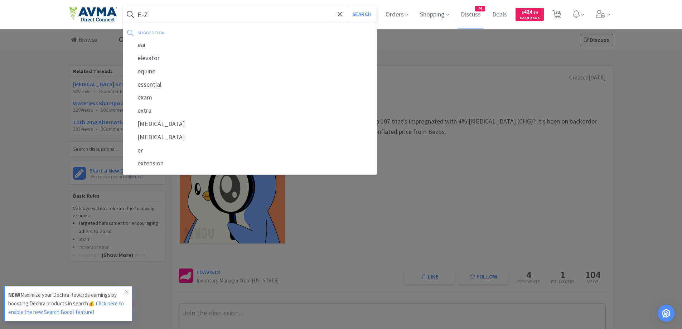
select select "1"
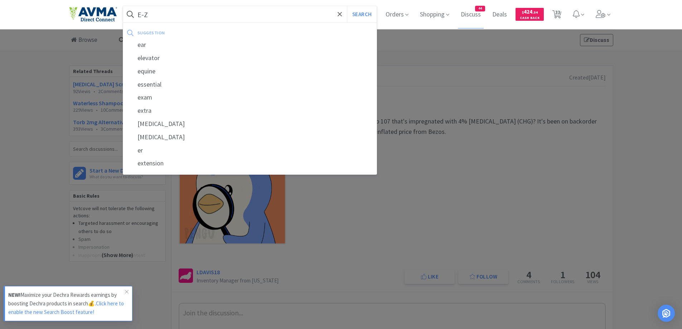
select select "1"
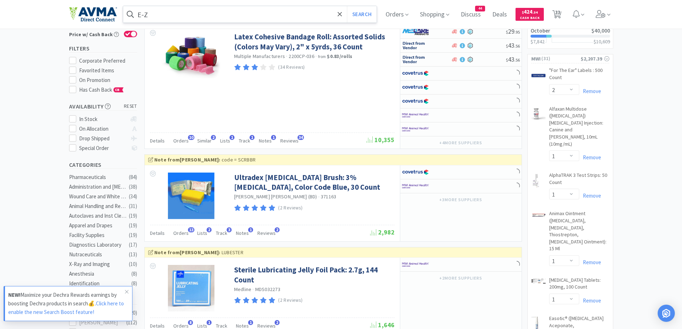
scroll to position [72, 0]
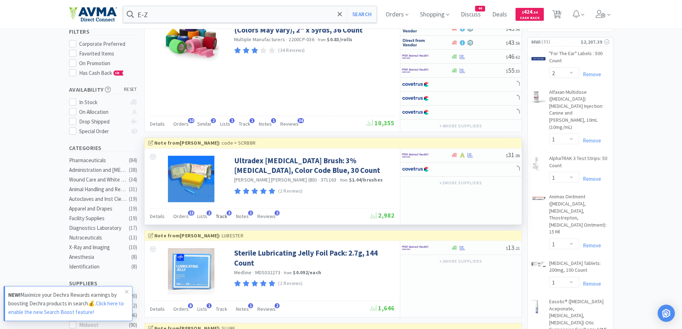
click at [218, 217] on span "Track" at bounding box center [221, 216] width 11 height 6
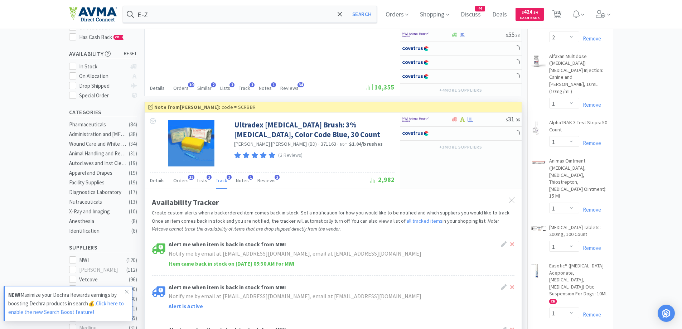
scroll to position [215, 0]
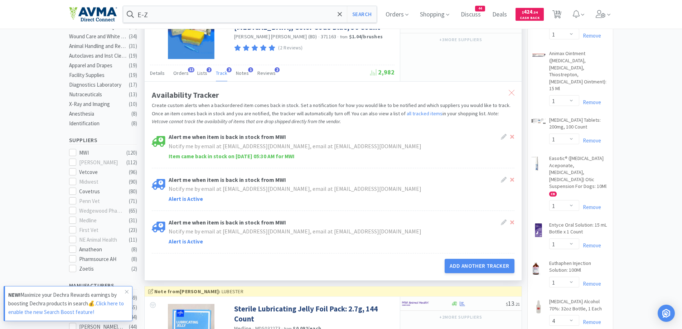
click at [515, 94] on div at bounding box center [511, 93] width 13 height 16
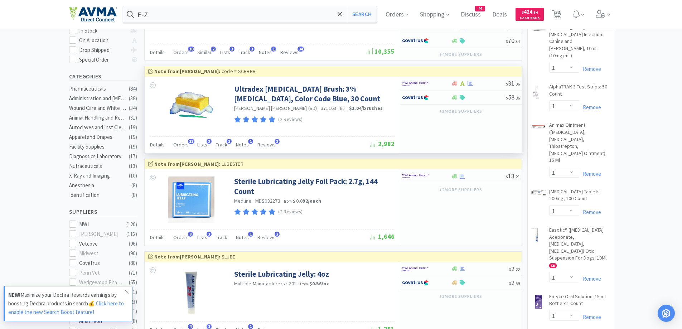
scroll to position [72, 0]
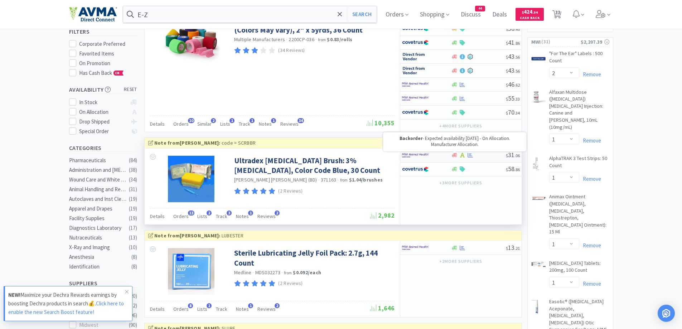
click at [453, 155] on icon at bounding box center [454, 155] width 5 height 4
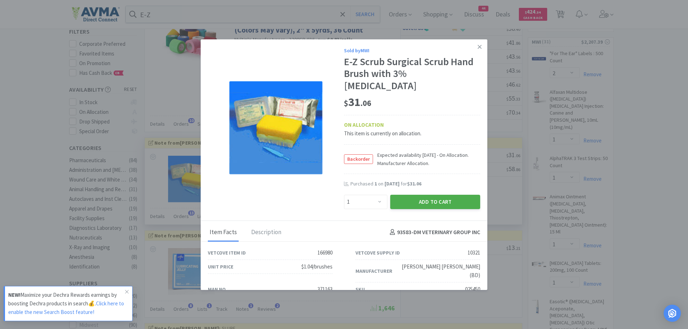
click at [418, 195] on button "Add to Cart" at bounding box center [435, 202] width 90 height 14
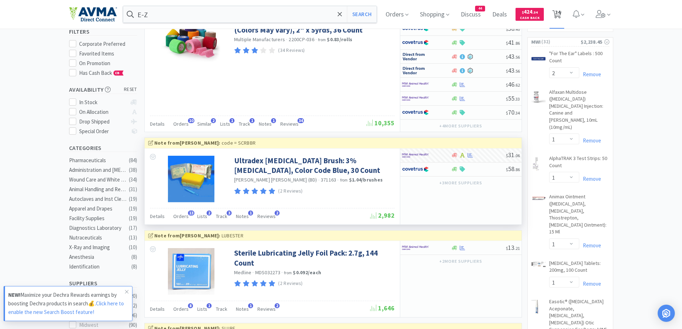
click at [558, 15] on span "34" at bounding box center [557, 14] width 9 height 10
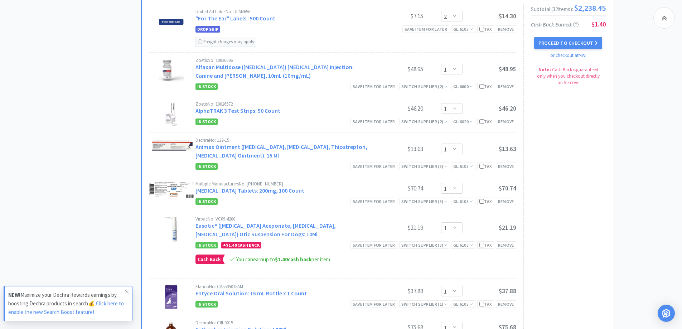
scroll to position [430, 0]
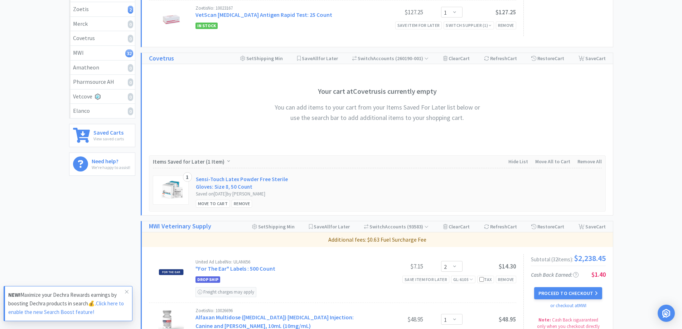
scroll to position [0, 0]
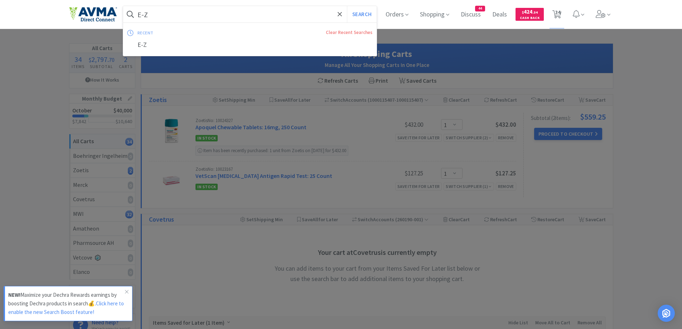
click at [237, 19] on input "E-Z" at bounding box center [250, 14] width 254 height 16
paste input "[MEDICAL_DATA] 300mg"
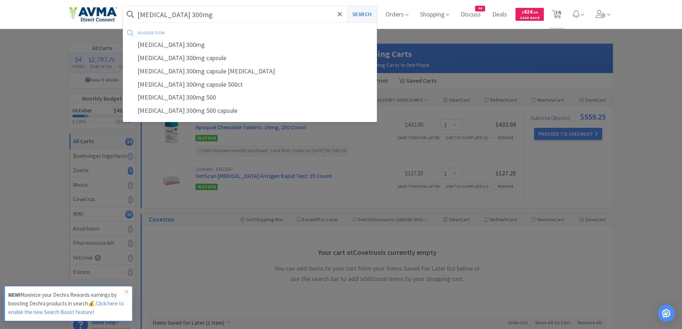
click at [365, 20] on button "Search" at bounding box center [362, 14] width 30 height 16
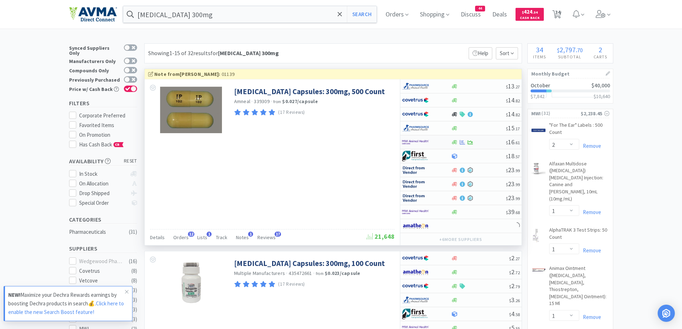
click at [449, 147] on div at bounding box center [426, 142] width 49 height 12
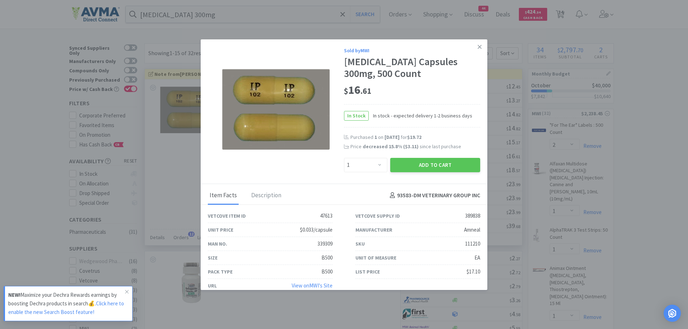
click at [423, 173] on div "Add to Cart" at bounding box center [435, 165] width 93 height 17
click at [429, 169] on button "Add to Cart" at bounding box center [435, 165] width 90 height 14
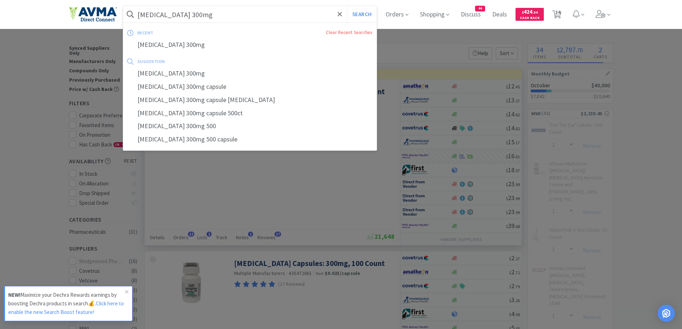
click at [232, 17] on input "[MEDICAL_DATA] 300mg" at bounding box center [250, 14] width 254 height 16
paste input "Doxirobe"
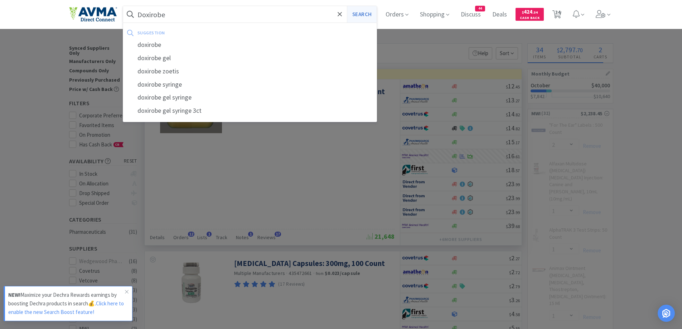
click at [371, 14] on button "Search" at bounding box center [362, 14] width 30 height 16
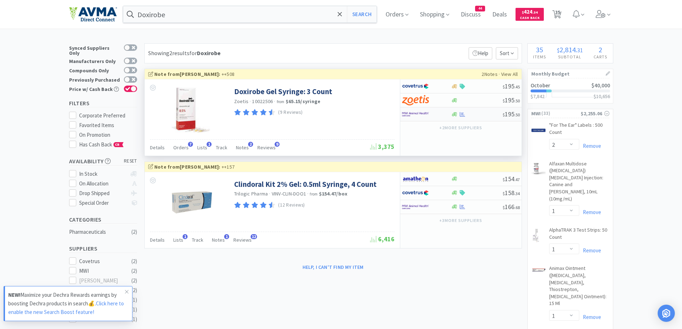
click at [444, 119] on div at bounding box center [426, 114] width 49 height 12
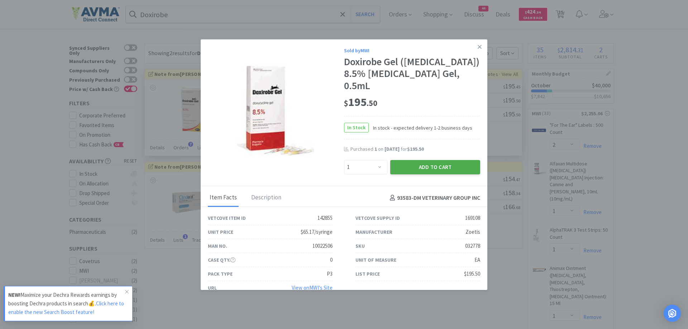
click at [435, 164] on button "Add to Cart" at bounding box center [435, 167] width 90 height 14
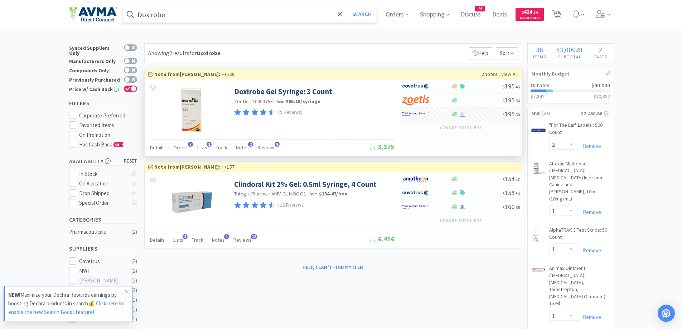
click at [200, 14] on input "Doxirobe" at bounding box center [250, 14] width 254 height 16
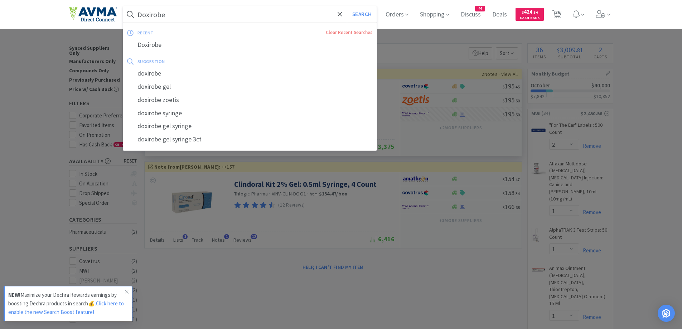
paste input "Aurocin"
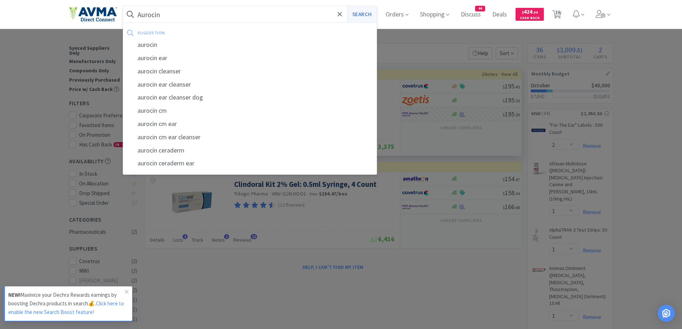
click at [358, 20] on button "Search" at bounding box center [362, 14] width 30 height 16
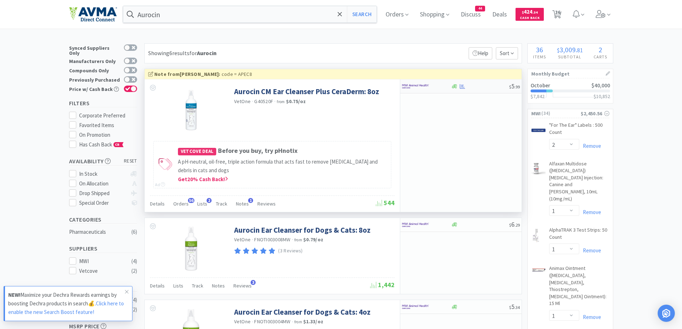
click at [442, 83] on div at bounding box center [426, 86] width 49 height 12
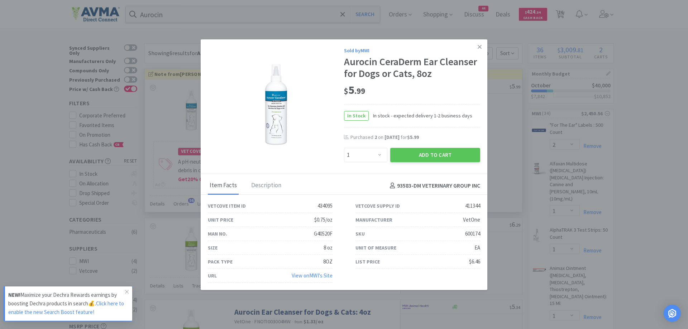
click at [417, 98] on div "$ 5 . 99" at bounding box center [412, 92] width 136 height 24
click at [431, 154] on button "Add to Cart" at bounding box center [435, 155] width 90 height 14
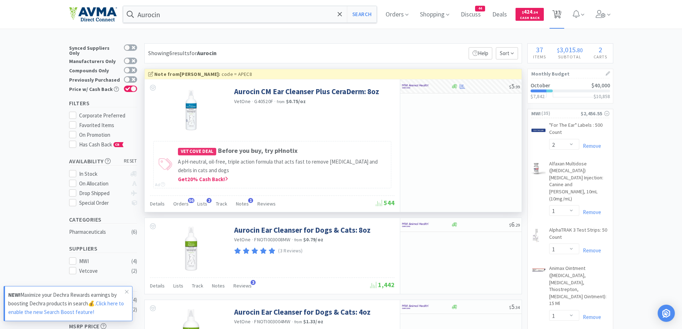
drag, startPoint x: 563, startPoint y: 7, endPoint x: 554, endPoint y: 14, distance: 11.0
click at [561, 7] on span "37" at bounding box center [558, 12] width 5 height 29
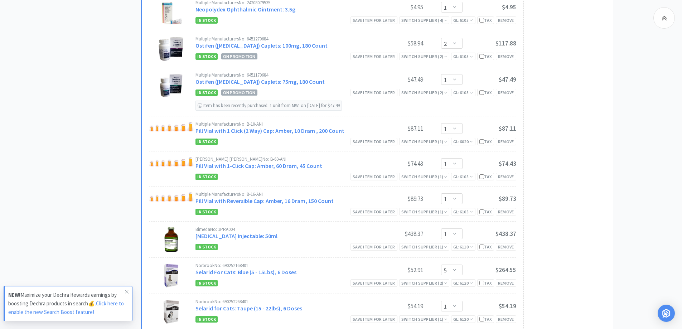
scroll to position [1146, 0]
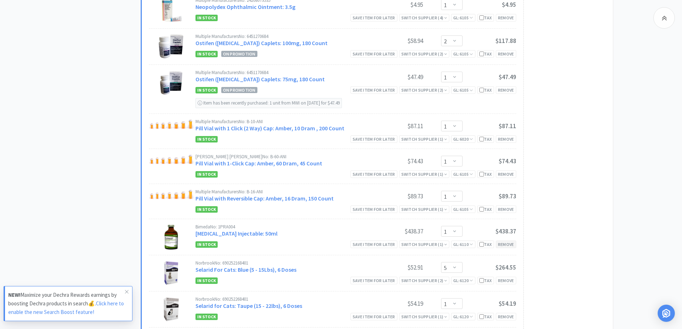
click at [508, 243] on div "Remove" at bounding box center [506, 245] width 20 height 8
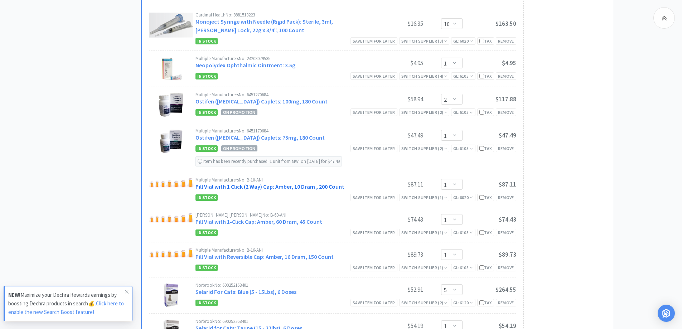
scroll to position [1075, 0]
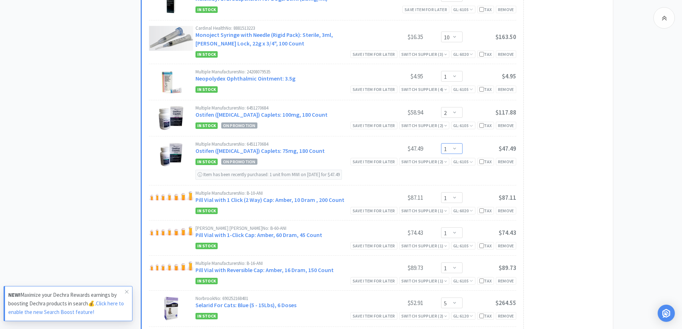
click at [457, 149] on select "Enter Quantity 1 2 3 4 5 6 7 8 9 10 11 12 13 14 15 16 17 18 19 20 Enter Quantity" at bounding box center [451, 148] width 21 height 11
click at [441, 143] on select "Enter Quantity 1 2 3 4 5 6 7 8 9 10 11 12 13 14 15 16 17 18 19 20 Enter Quantity" at bounding box center [451, 148] width 21 height 11
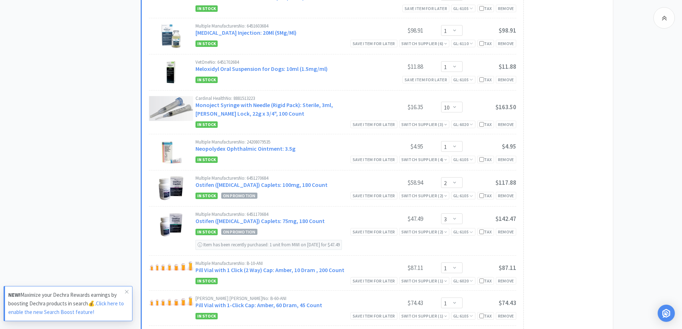
scroll to position [931, 0]
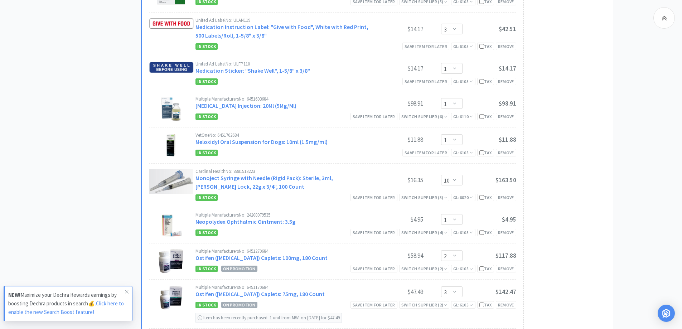
click at [102, 9] on div "All Carts 36 Items $ 2,672 . 41 Subtotal 2 Carts How It Works Monthly Budget Oc…" at bounding box center [105, 89] width 72 height 1954
drag, startPoint x: 107, startPoint y: 62, endPoint x: 126, endPoint y: 35, distance: 33.3
click at [107, 62] on div "All Carts 36 Items $ 2,672 . 41 Subtotal 2 Carts How It Works Monthly Budget Oc…" at bounding box center [105, 89] width 72 height 1954
click at [643, 114] on div "All Carts 36 Items $ 2,672 . 41 Subtotal 2 Carts How It Works Monthly Budget Oc…" at bounding box center [341, 89] width 682 height 1954
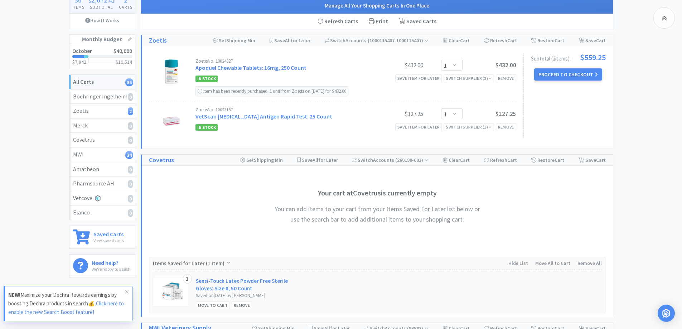
scroll to position [0, 0]
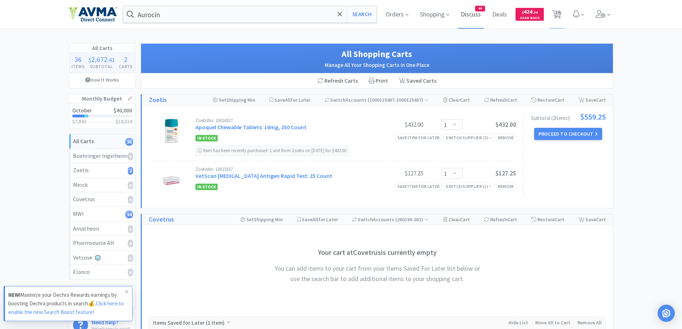
click at [482, 11] on span "Discuss" at bounding box center [471, 14] width 26 height 29
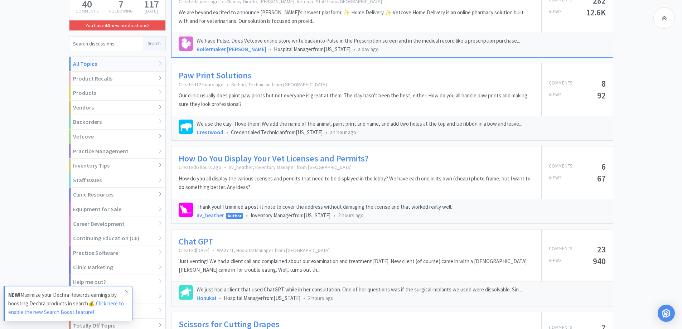
scroll to position [142, 0]
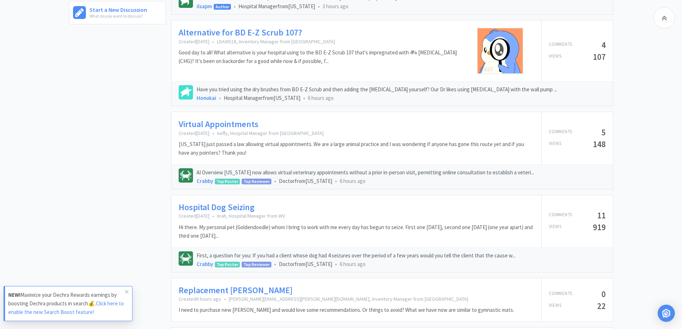
scroll to position [575, 0]
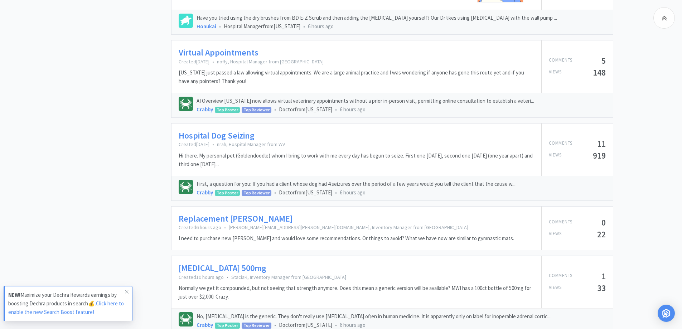
click at [658, 145] on div "Batty 4 Bats Inventory Manager from [US_STATE] 40 Comments 7 Following 117 [DAT…" at bounding box center [341, 141] width 682 height 1300
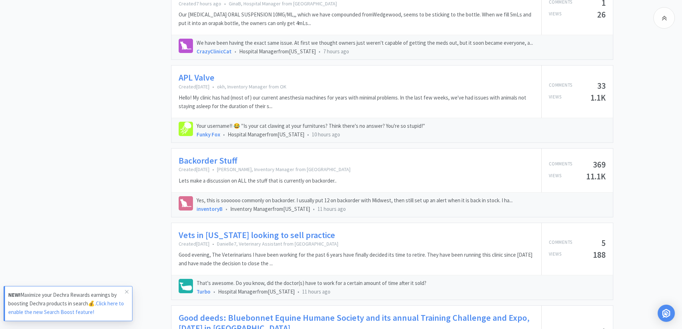
scroll to position [915, 0]
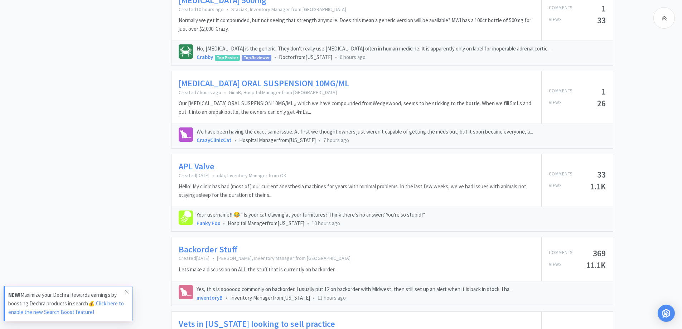
scroll to position [700, 0]
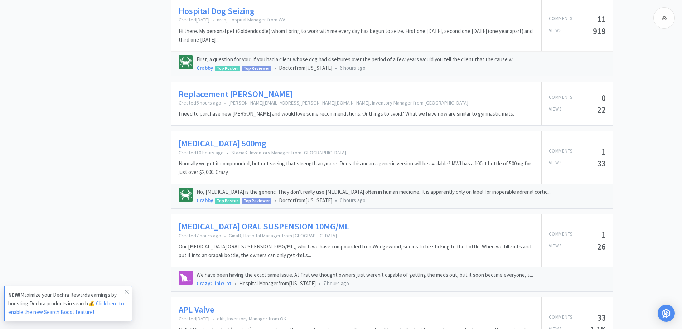
click at [659, 129] on div "Batty 4 Bats Inventory Manager from [US_STATE] 40 Comments 7 Following 117 [DAT…" at bounding box center [341, 16] width 682 height 1300
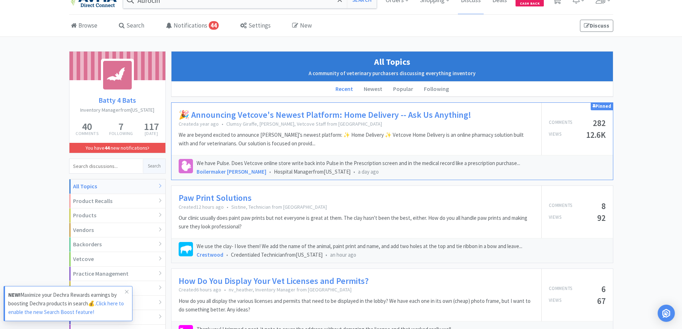
scroll to position [0, 0]
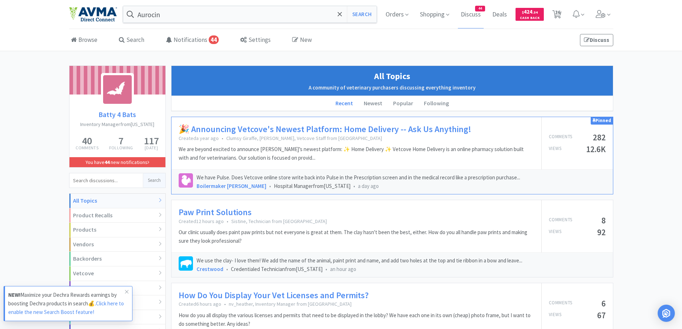
click at [432, 46] on div "Browse Search Notifications 44 Settings New Discuss" at bounding box center [341, 39] width 545 height 21
click at [414, 49] on div "Browse Search Notifications 44 Settings New Discuss" at bounding box center [341, 39] width 545 height 21
click at [419, 39] on div "Browse Search Notifications 44 Settings New Discuss" at bounding box center [341, 39] width 545 height 21
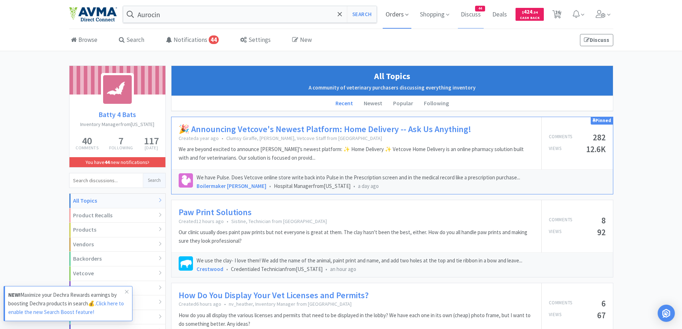
click at [400, 16] on span "Orders" at bounding box center [397, 14] width 29 height 29
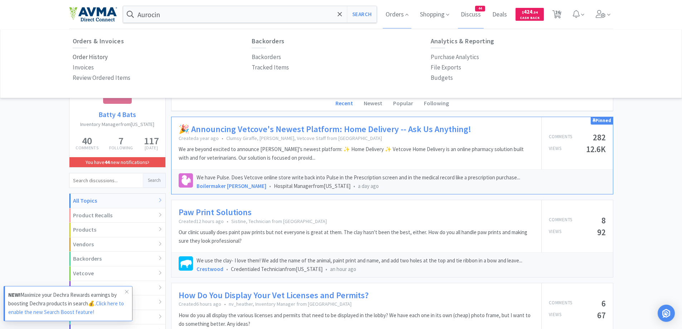
click at [83, 57] on p "Order History" at bounding box center [90, 57] width 35 height 10
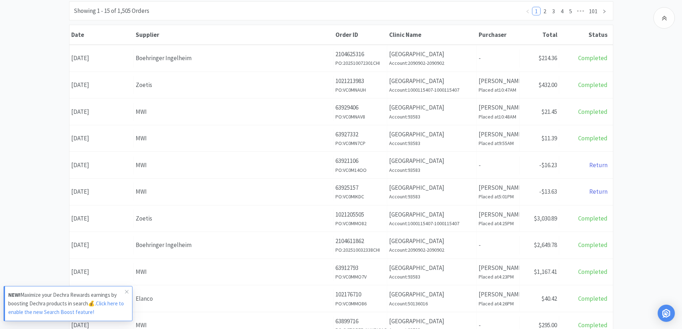
scroll to position [90, 0]
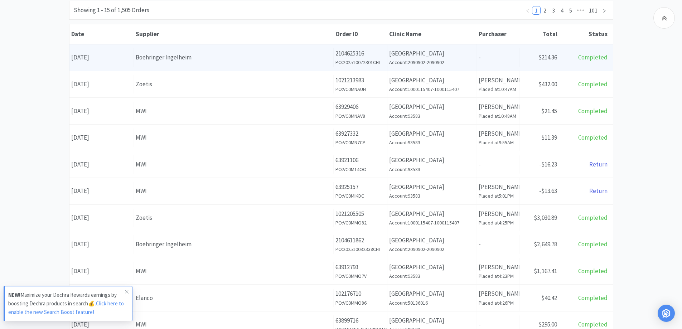
click at [186, 63] on div "Supplier Boehringer Ingelheim" at bounding box center [234, 57] width 200 height 18
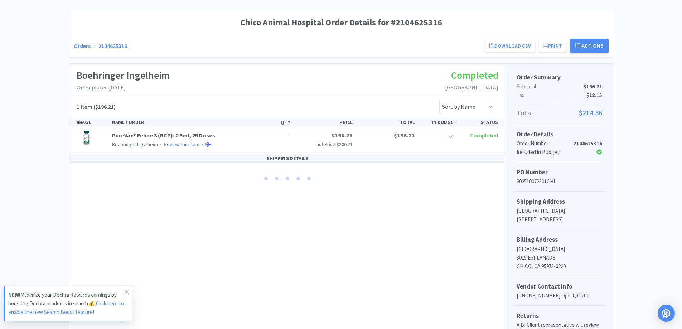
scroll to position [72, 0]
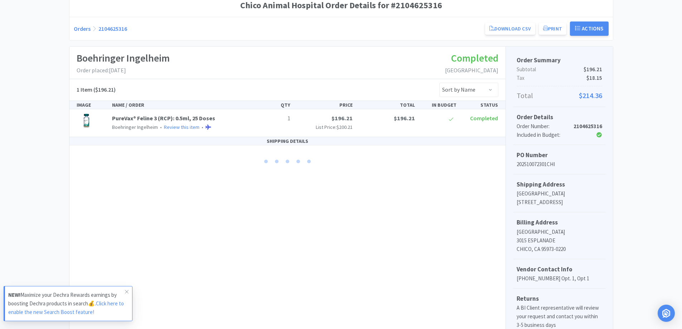
click at [662, 68] on div "Chico Animal Hospital Order Details for #2104625316 Orders 2104625316 Download …" at bounding box center [341, 175] width 682 height 363
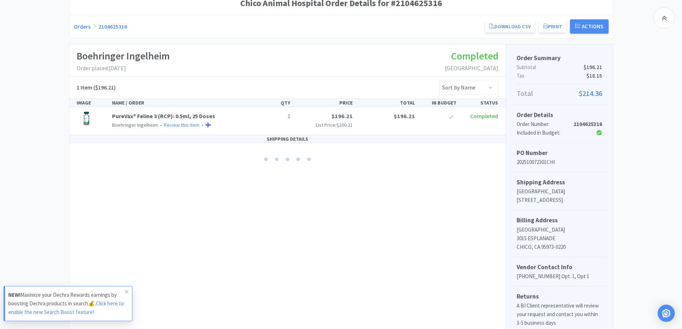
scroll to position [69, 0]
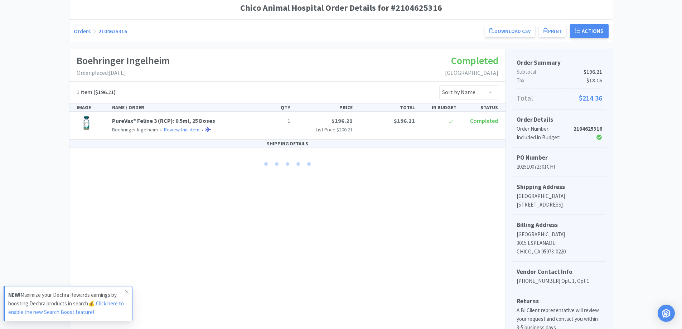
click at [208, 65] on div "Boehringer Ingelheim Order placed: [DATE] Completed [GEOGRAPHIC_DATA]" at bounding box center [287, 65] width 436 height 33
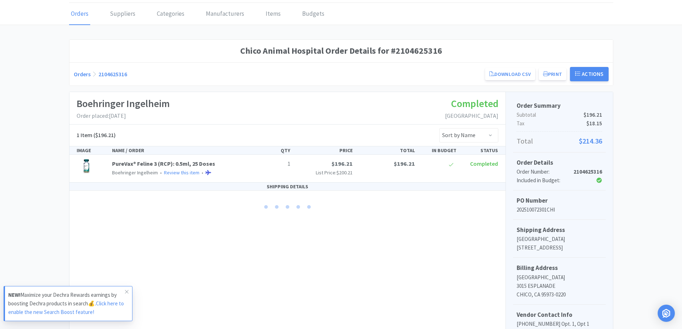
scroll to position [25, 0]
click at [77, 80] on div "Orders 2104625316 Download CSV Print Chico Animal Hospital Order for Boehringer…" at bounding box center [341, 75] width 535 height 14
click at [82, 74] on link "Orders" at bounding box center [82, 75] width 17 height 7
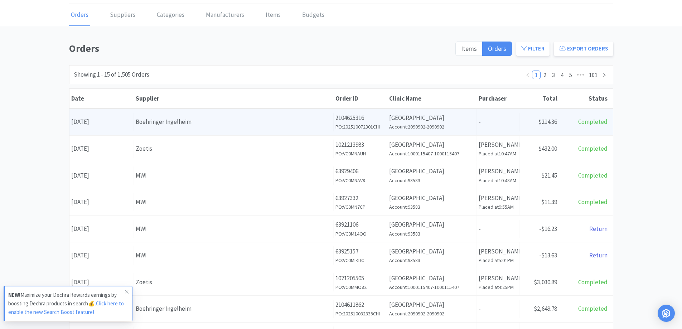
click at [231, 128] on div "Supplier Boehringer Ingelheim" at bounding box center [234, 122] width 200 height 18
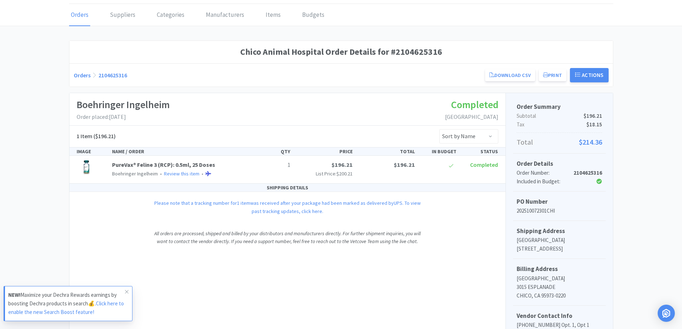
click at [83, 78] on link "Orders" at bounding box center [82, 75] width 17 height 7
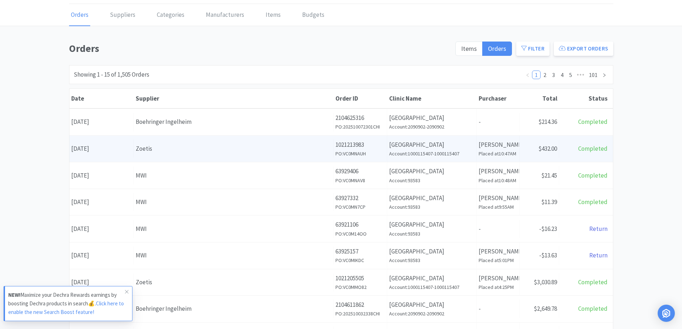
click at [192, 150] on div "Zoetis" at bounding box center [234, 149] width 196 height 10
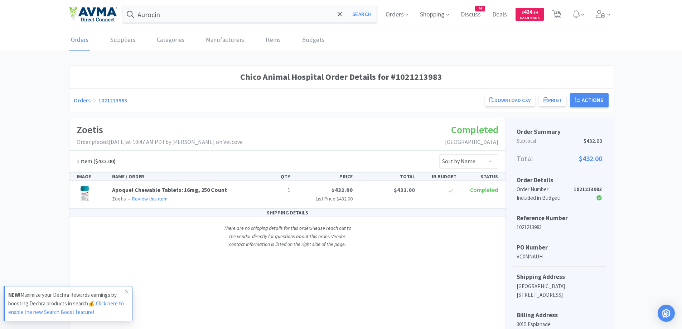
click at [78, 100] on link "Orders" at bounding box center [82, 100] width 17 height 7
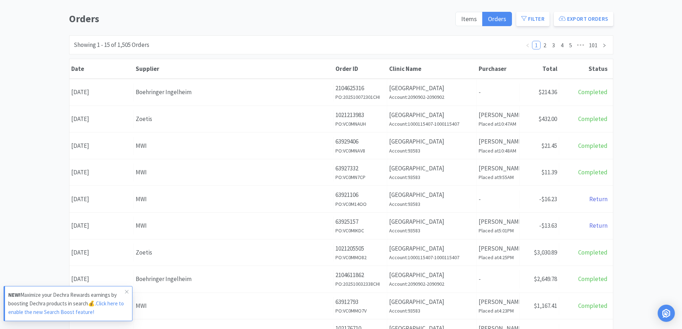
scroll to position [72, 0]
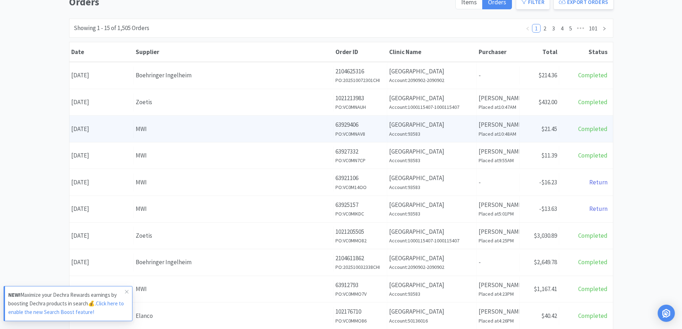
click at [223, 121] on div "Supplier MWI" at bounding box center [234, 129] width 200 height 18
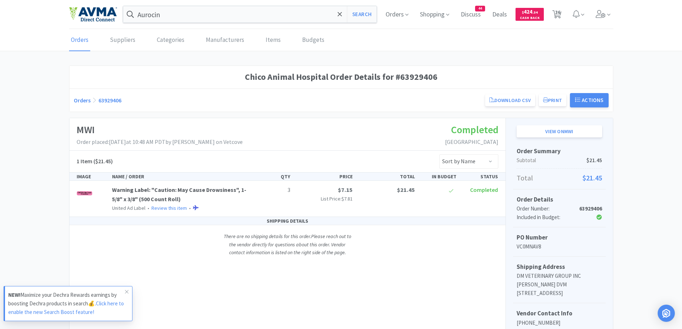
click at [84, 100] on link "Orders" at bounding box center [82, 100] width 17 height 7
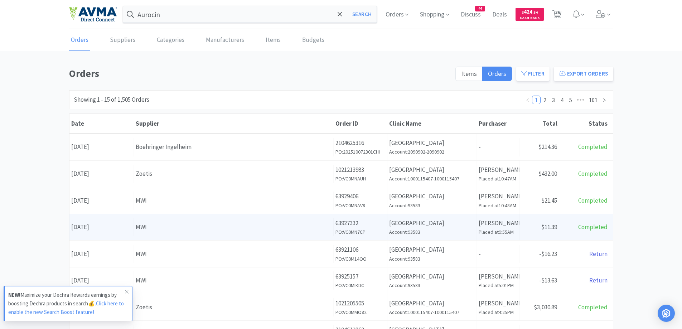
click at [252, 226] on div "MWI" at bounding box center [234, 227] width 196 height 10
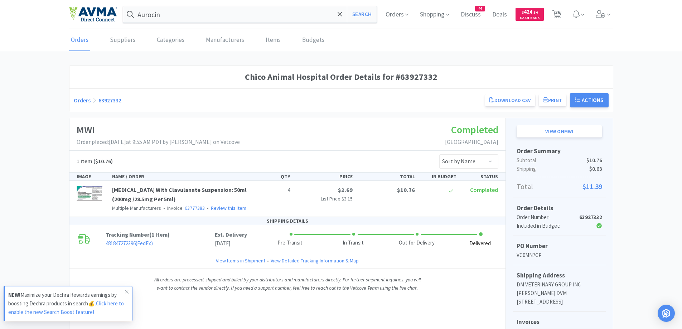
click at [82, 106] on div "Orders 63927332 Download CSV Print Chico Animal Hospital Order for MWI PO Numbe…" at bounding box center [341, 100] width 535 height 14
click at [84, 101] on link "Orders" at bounding box center [82, 100] width 17 height 7
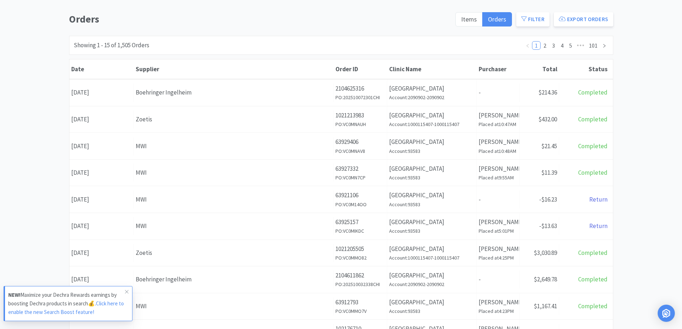
scroll to position [72, 0]
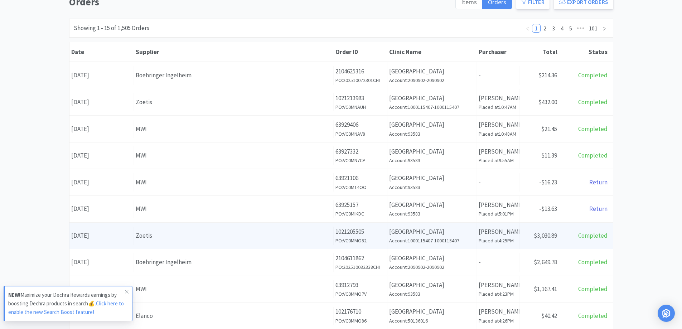
click at [573, 233] on div "Total Completed" at bounding box center [587, 236] width 54 height 18
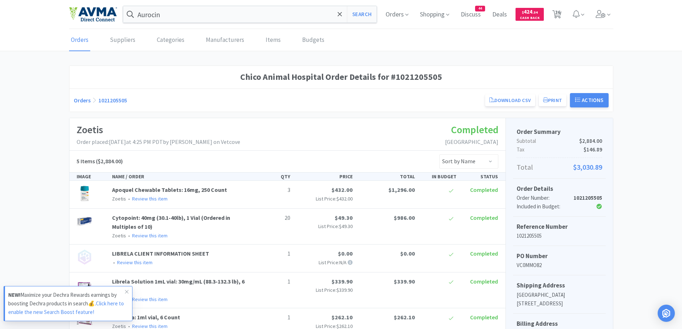
click at [83, 102] on link "Orders" at bounding box center [82, 100] width 17 height 7
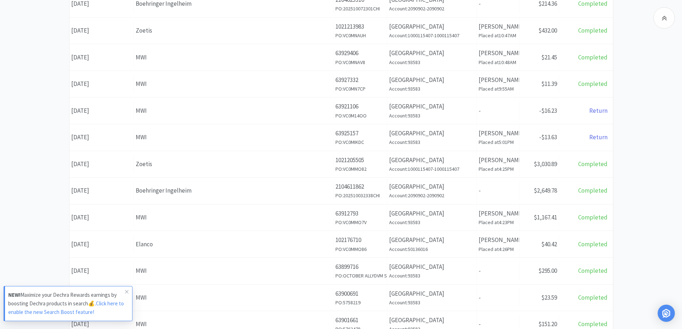
scroll to position [215, 0]
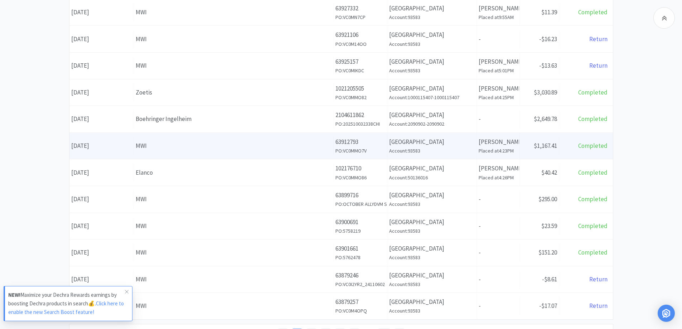
click at [465, 149] on h6 "Account: 93583" at bounding box center [432, 151] width 86 height 8
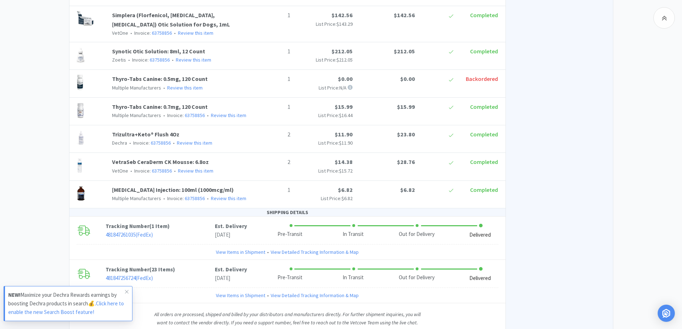
scroll to position [750, 0]
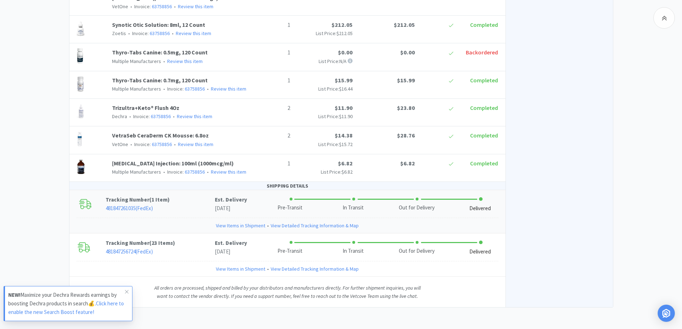
click at [198, 202] on p "Tracking Number ( 1 Item )" at bounding box center [160, 200] width 109 height 9
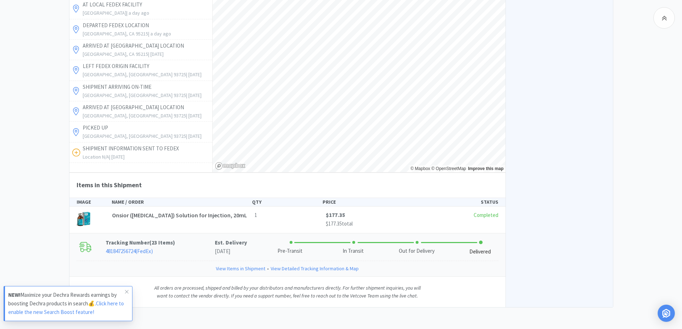
scroll to position [1026, 0]
click at [186, 241] on p "Tracking Number ( 23 Items )" at bounding box center [160, 243] width 109 height 9
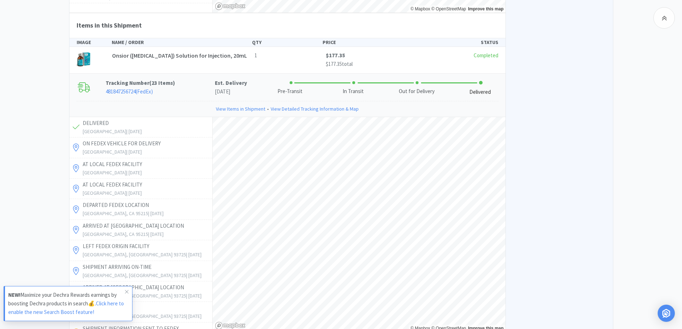
scroll to position [1313, 0]
